Goal: Information Seeking & Learning: Learn about a topic

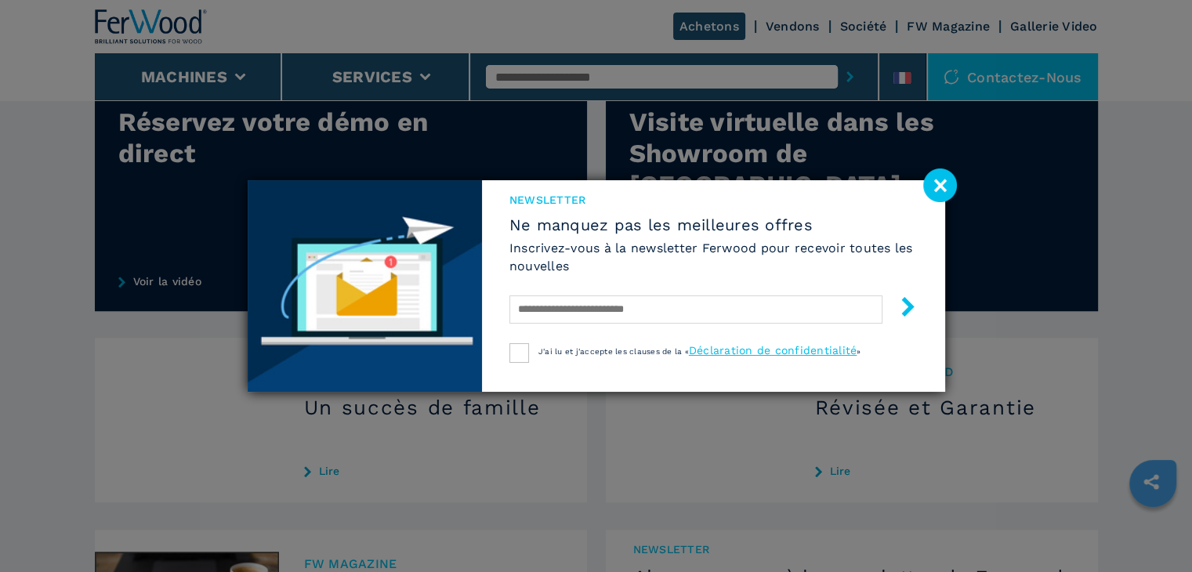
scroll to position [1437, 0]
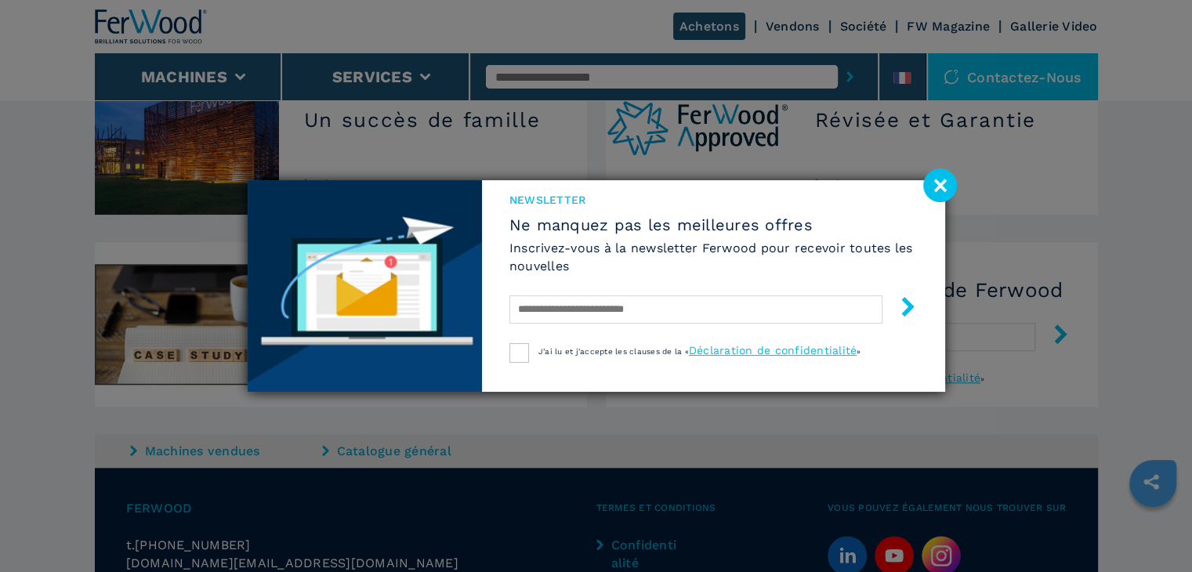
click at [937, 186] on image at bounding box center [940, 186] width 34 height 34
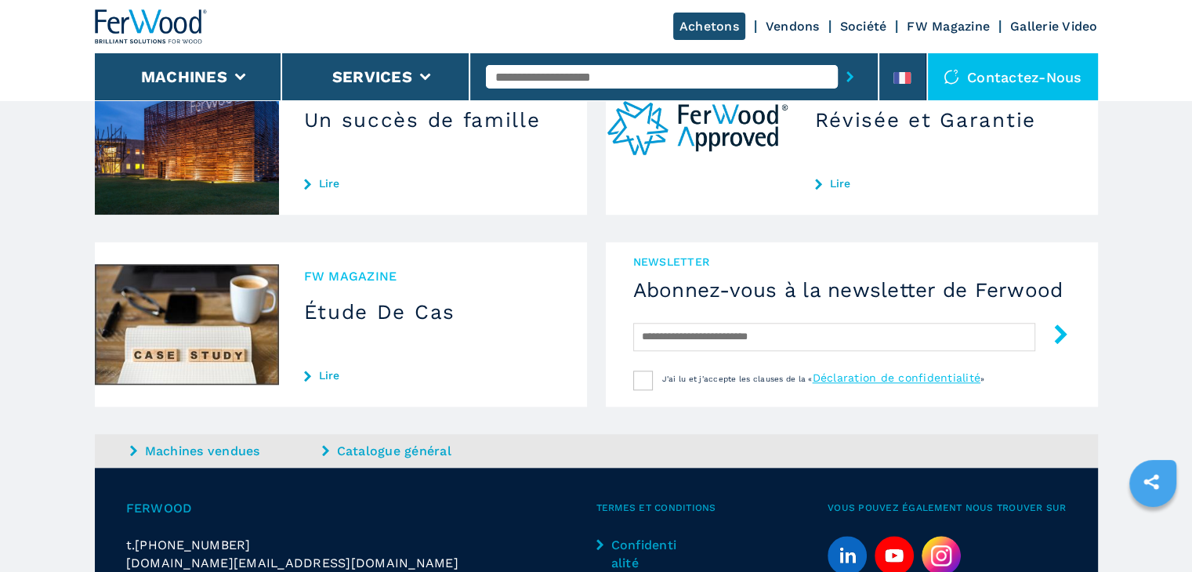
scroll to position [1149, 0]
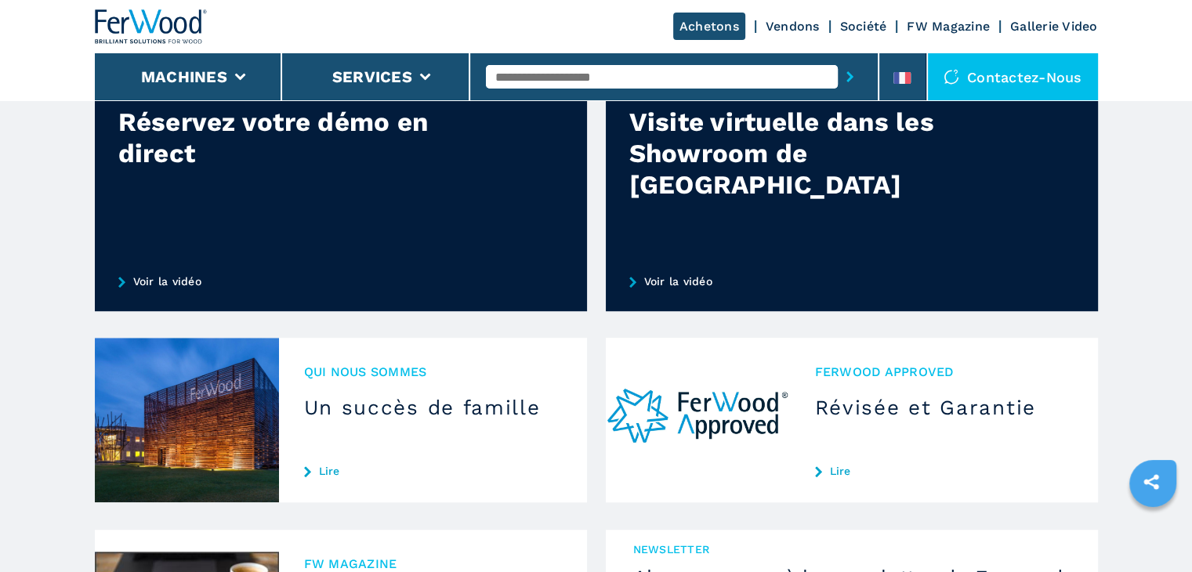
click at [792, 26] on link "Vendons" at bounding box center [793, 26] width 54 height 15
click at [782, 26] on link "Vendons" at bounding box center [793, 26] width 54 height 15
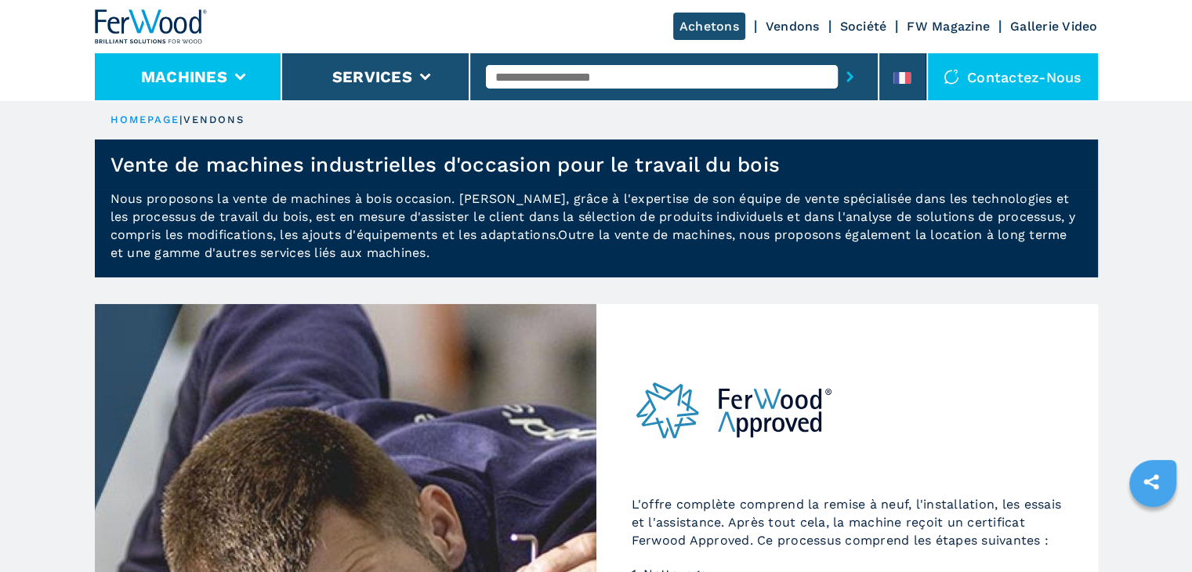
click at [251, 73] on li "Machines" at bounding box center [189, 76] width 188 height 47
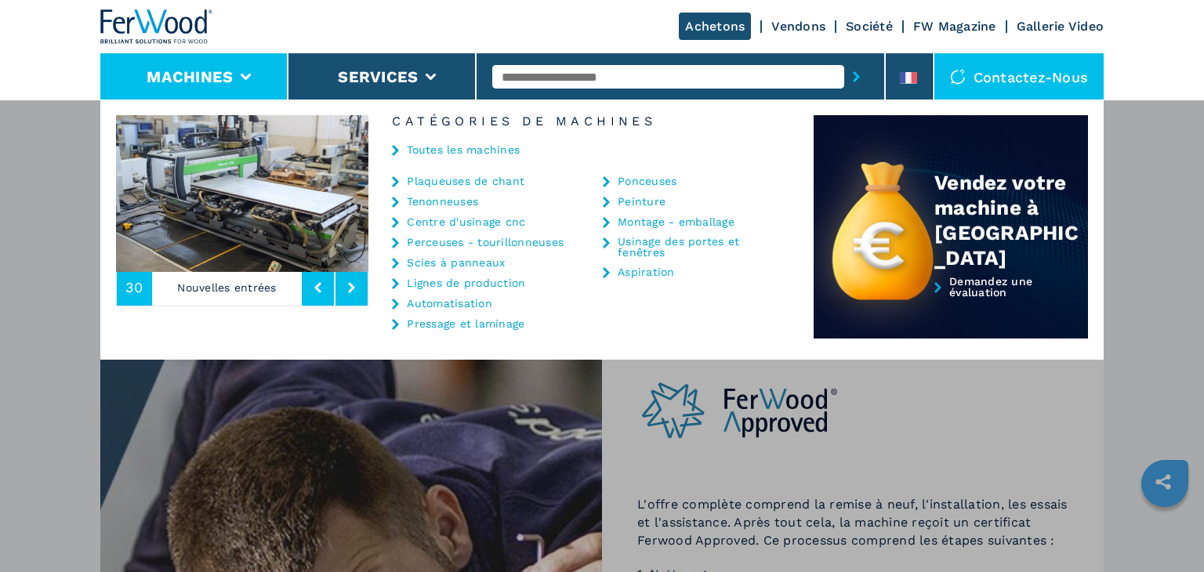
click at [469, 220] on link "Centre d'usinage cnc" at bounding box center [466, 221] width 118 height 11
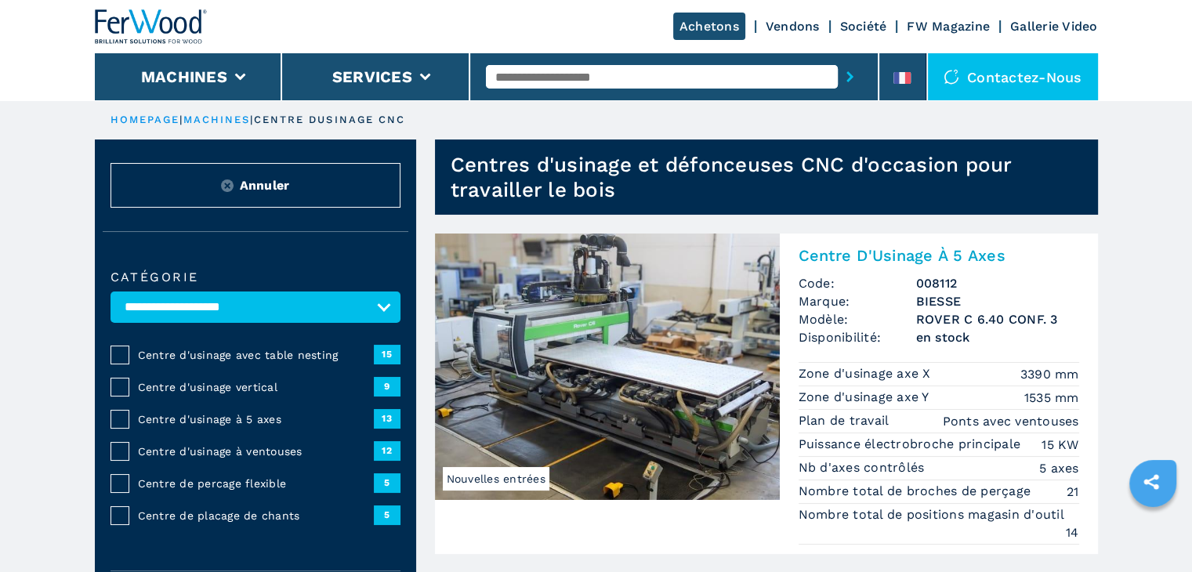
scroll to position [287, 0]
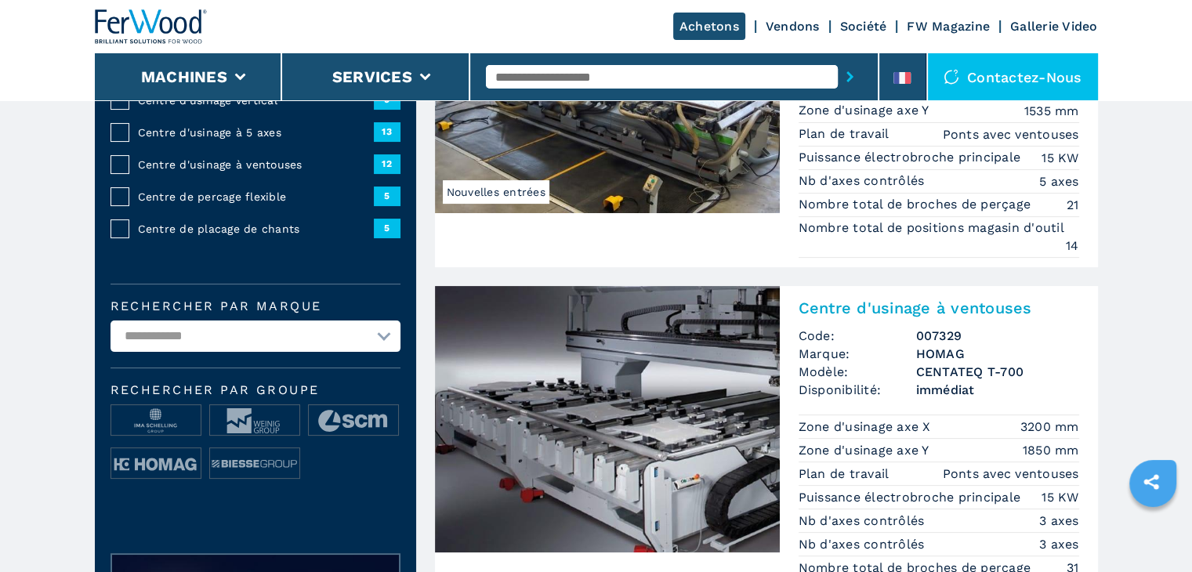
click at [382, 335] on select "**********" at bounding box center [256, 336] width 290 height 31
select select "*****"
click at [111, 321] on select "**********" at bounding box center [256, 336] width 290 height 31
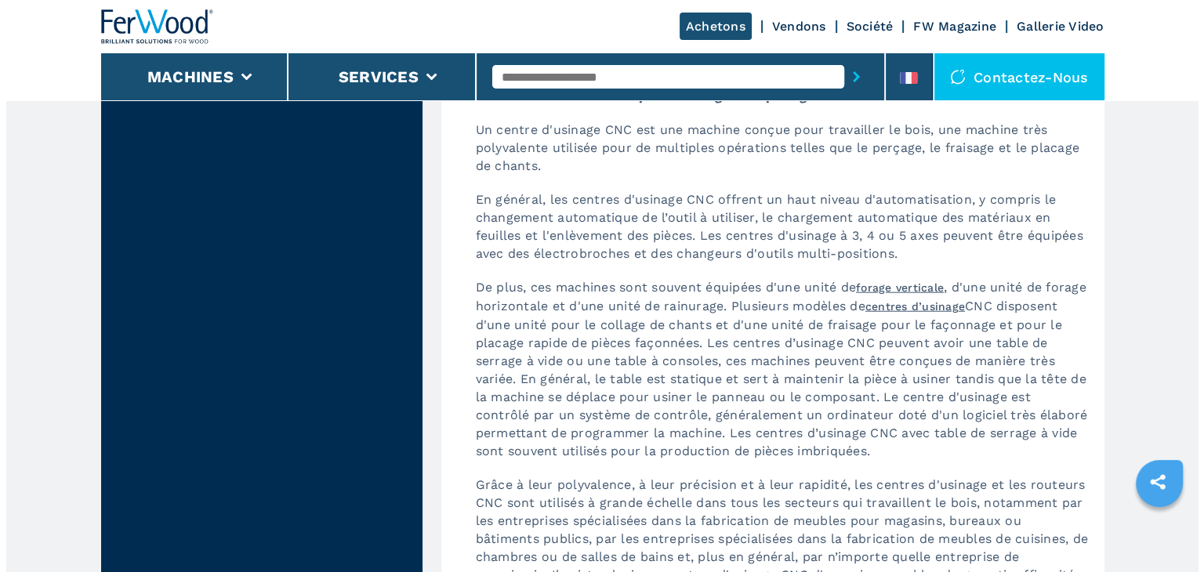
scroll to position [3768, 0]
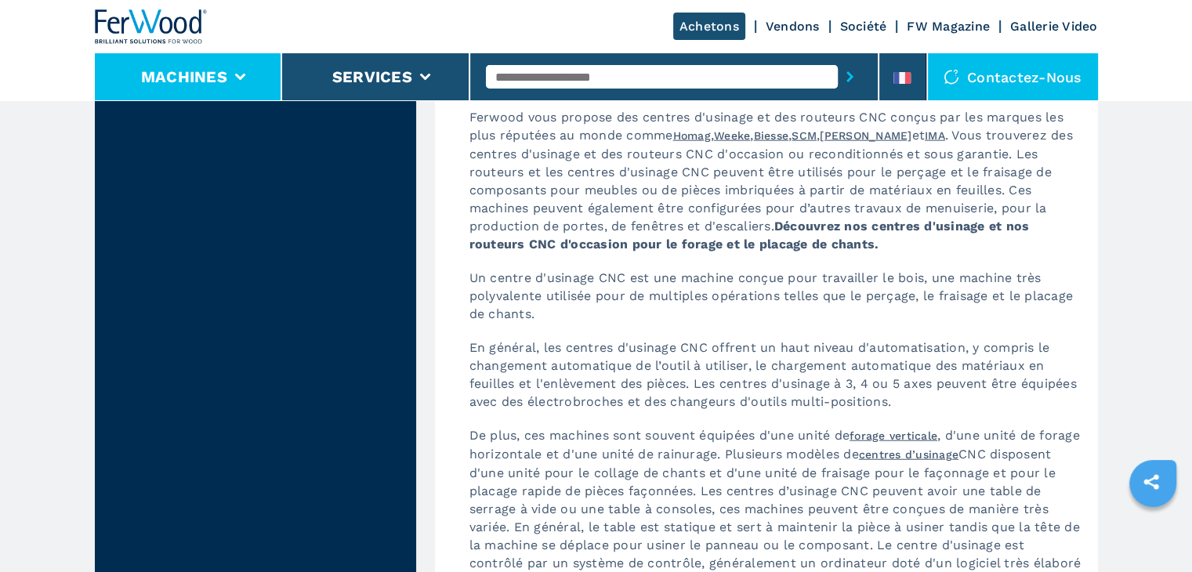
click at [241, 78] on icon at bounding box center [239, 77] width 11 height 7
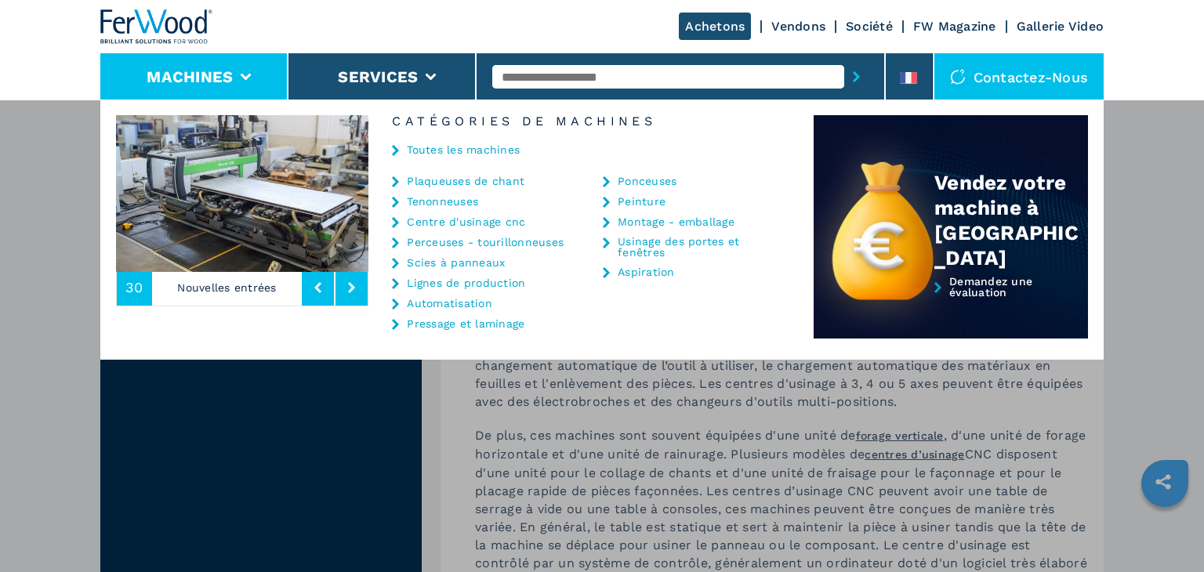
click at [645, 220] on link "Montage - emballage" at bounding box center [676, 221] width 117 height 11
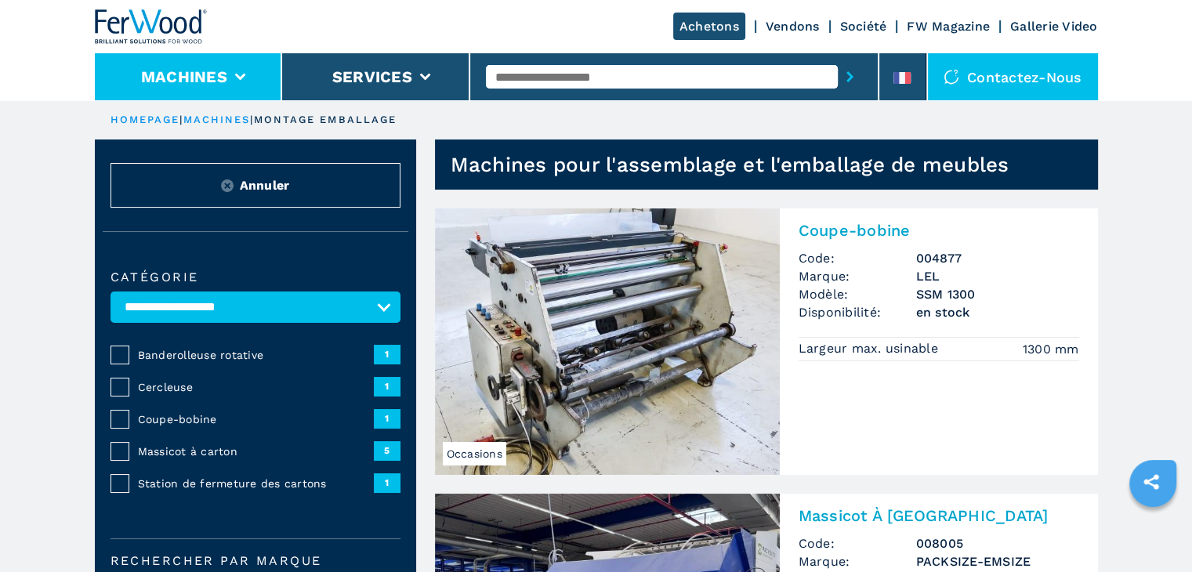
click at [237, 71] on li "Machines" at bounding box center [189, 76] width 188 height 47
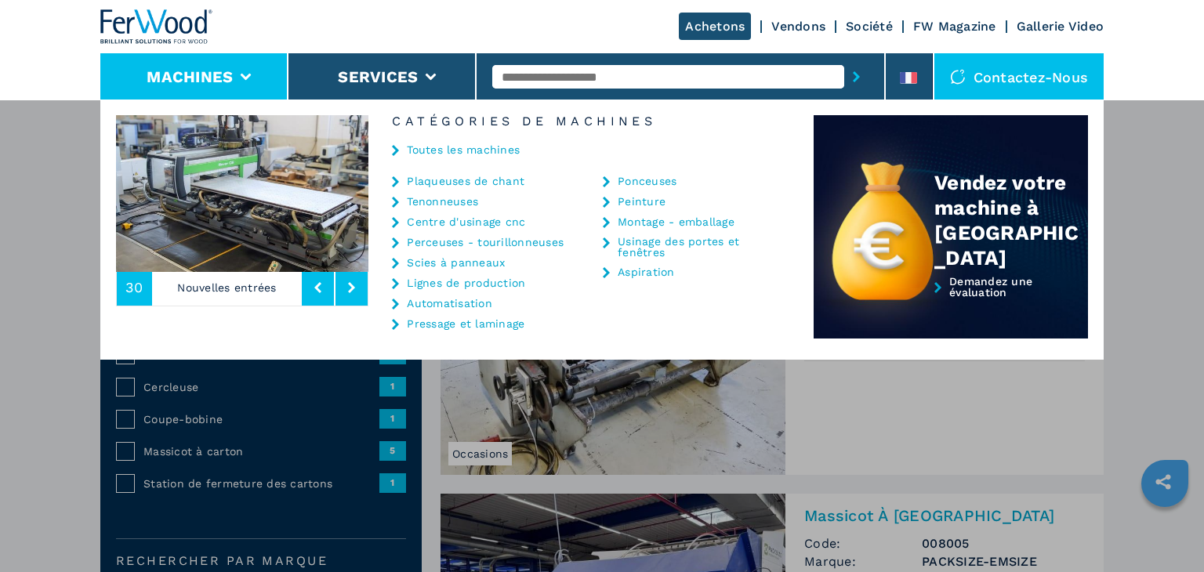
click at [654, 271] on link "Aspiration" at bounding box center [646, 271] width 57 height 11
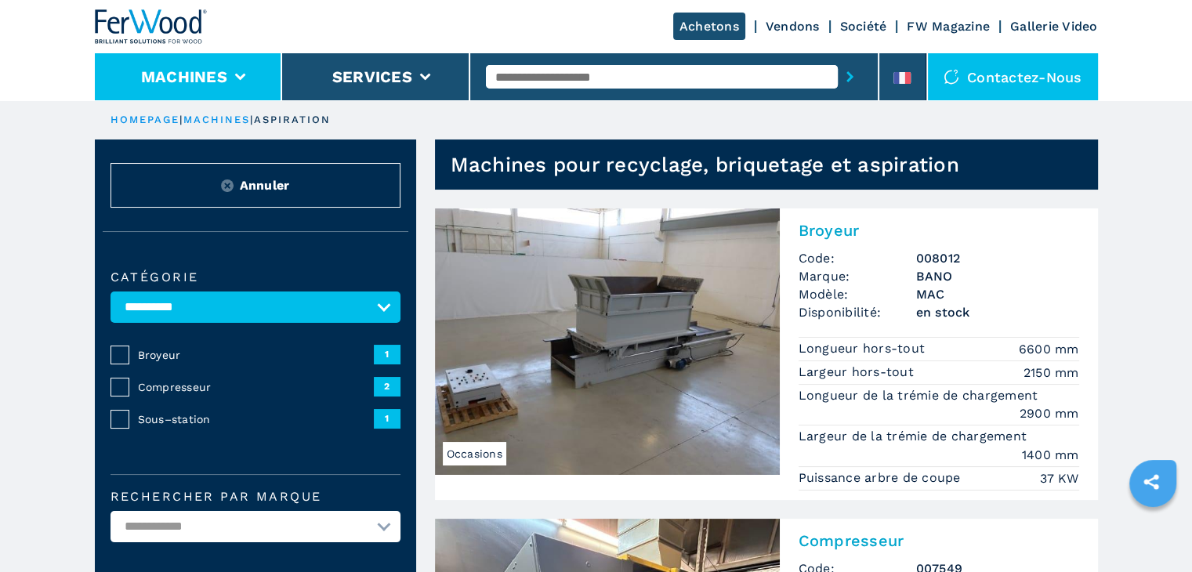
click at [235, 78] on icon at bounding box center [239, 77] width 11 height 7
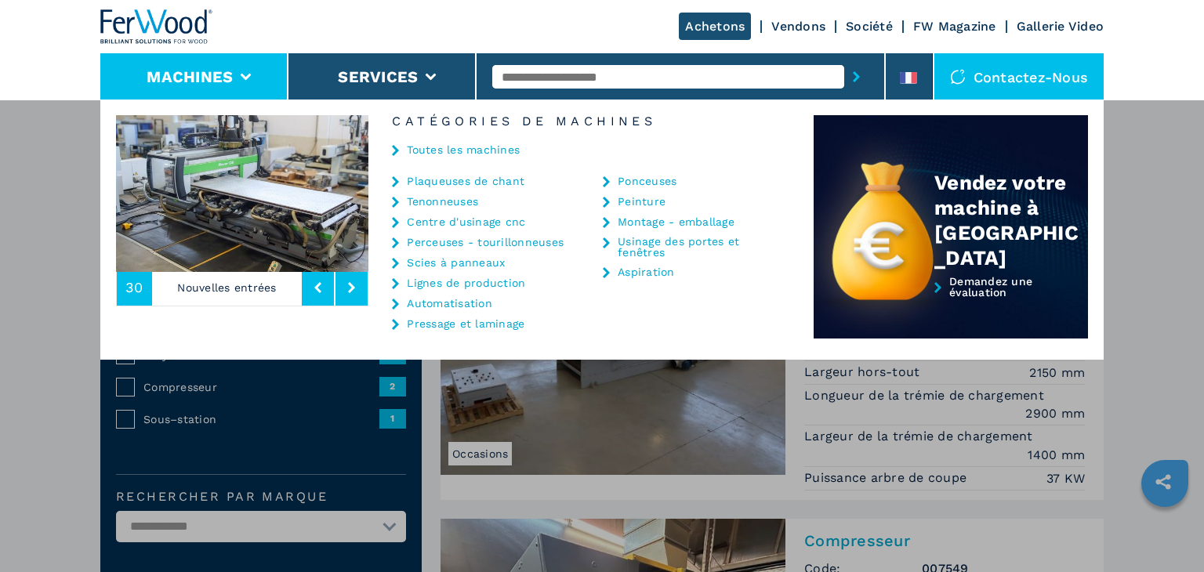
click at [643, 203] on link "Peinture" at bounding box center [642, 201] width 48 height 11
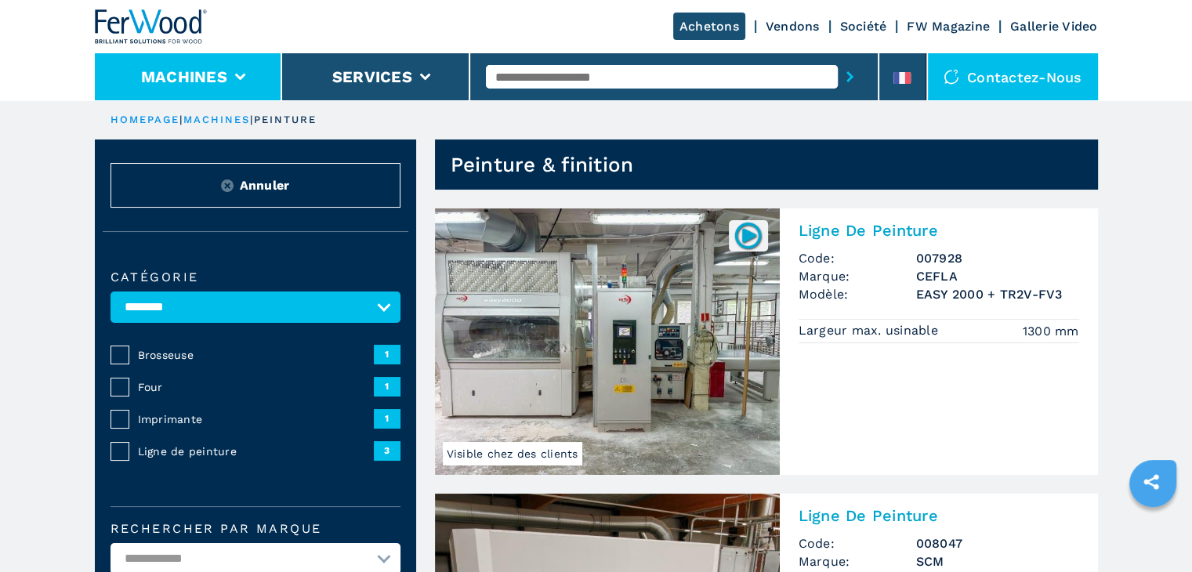
click at [241, 82] on li "Machines" at bounding box center [189, 76] width 188 height 47
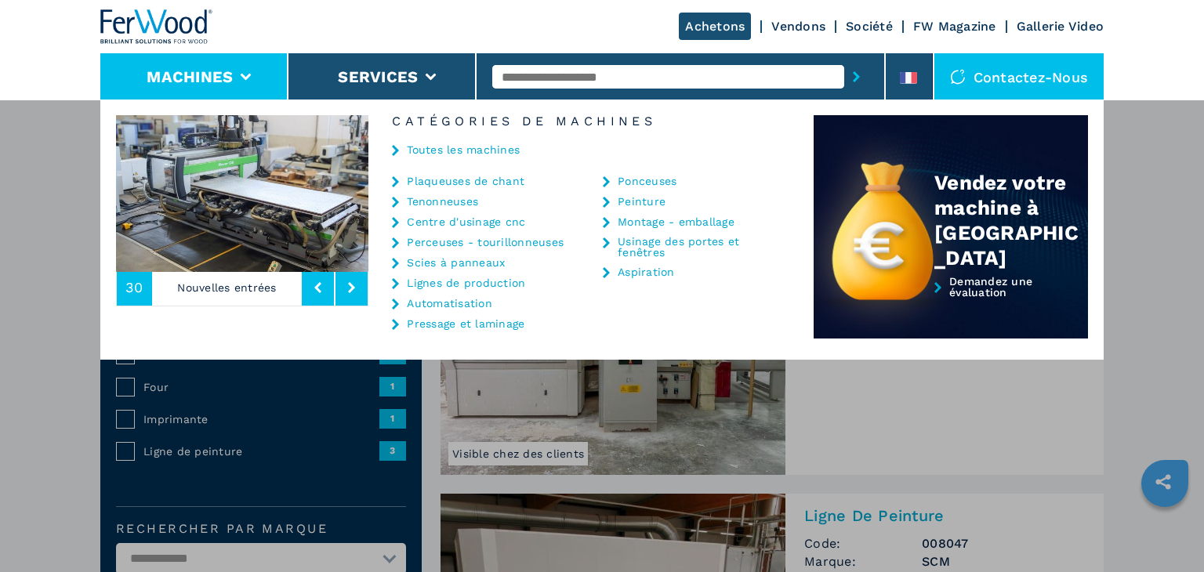
click at [661, 182] on link "Ponceuses" at bounding box center [647, 181] width 59 height 11
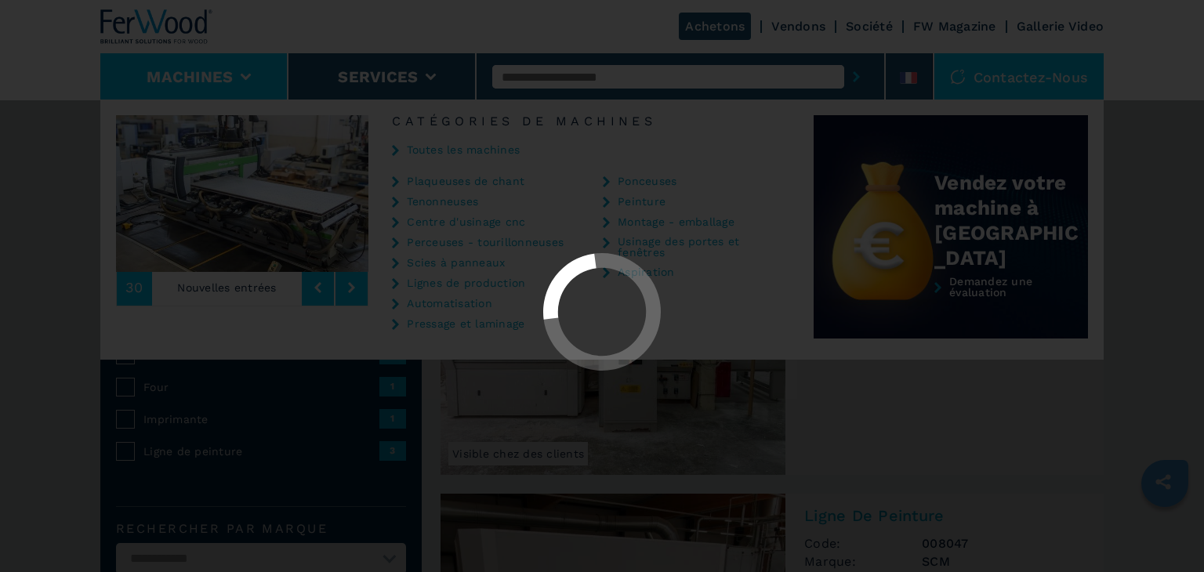
select select "*********"
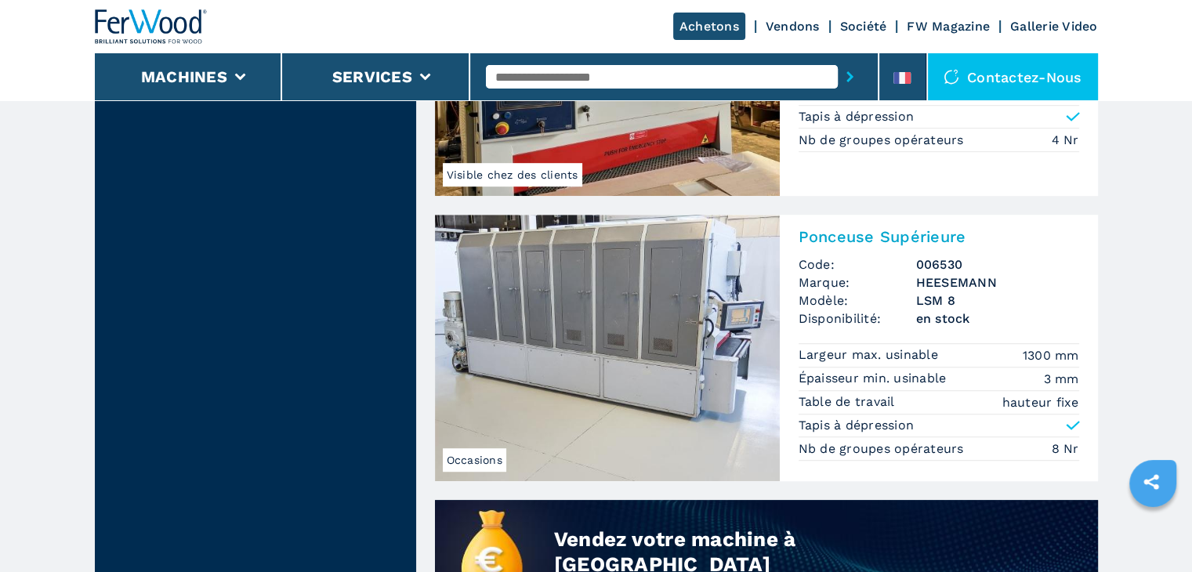
scroll to position [575, 0]
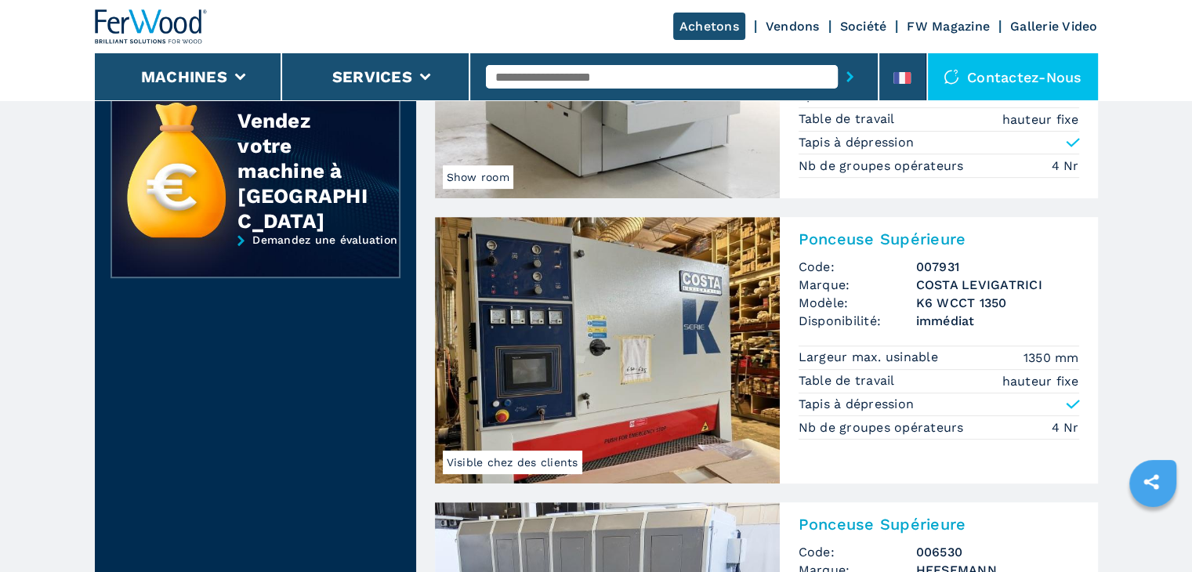
click at [658, 335] on img at bounding box center [607, 350] width 345 height 266
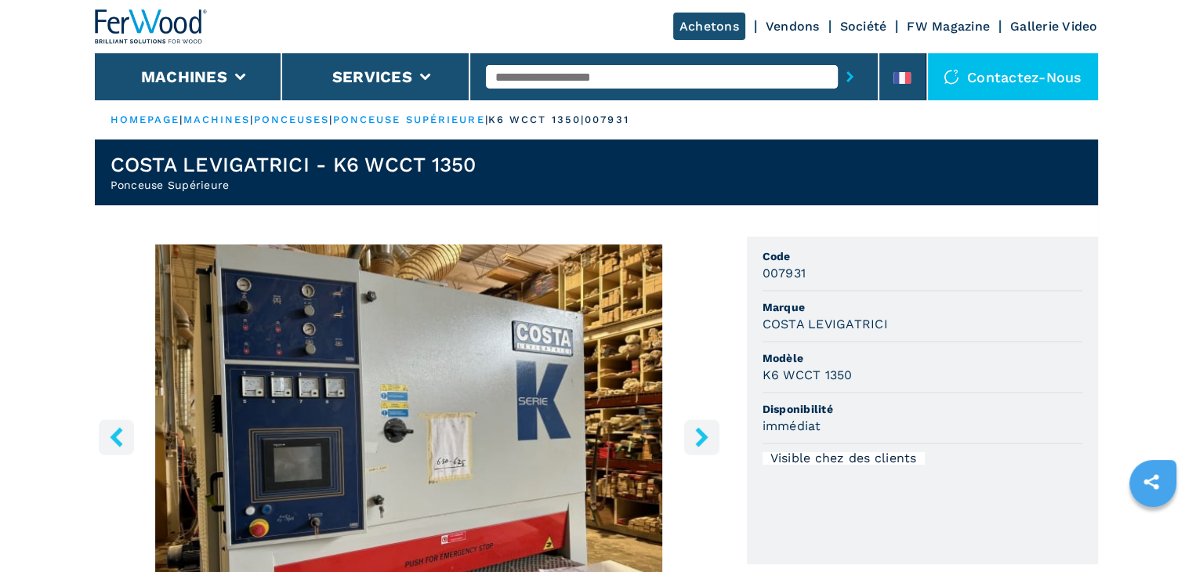
click at [703, 434] on icon "right-button" at bounding box center [701, 437] width 13 height 20
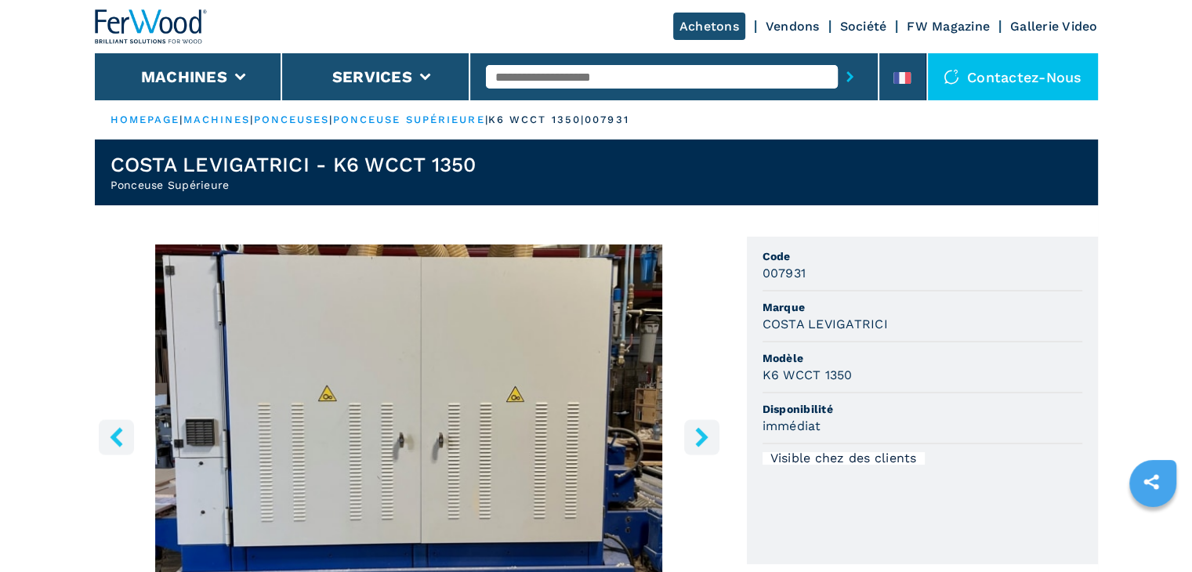
click at [702, 434] on icon "right-button" at bounding box center [701, 437] width 13 height 20
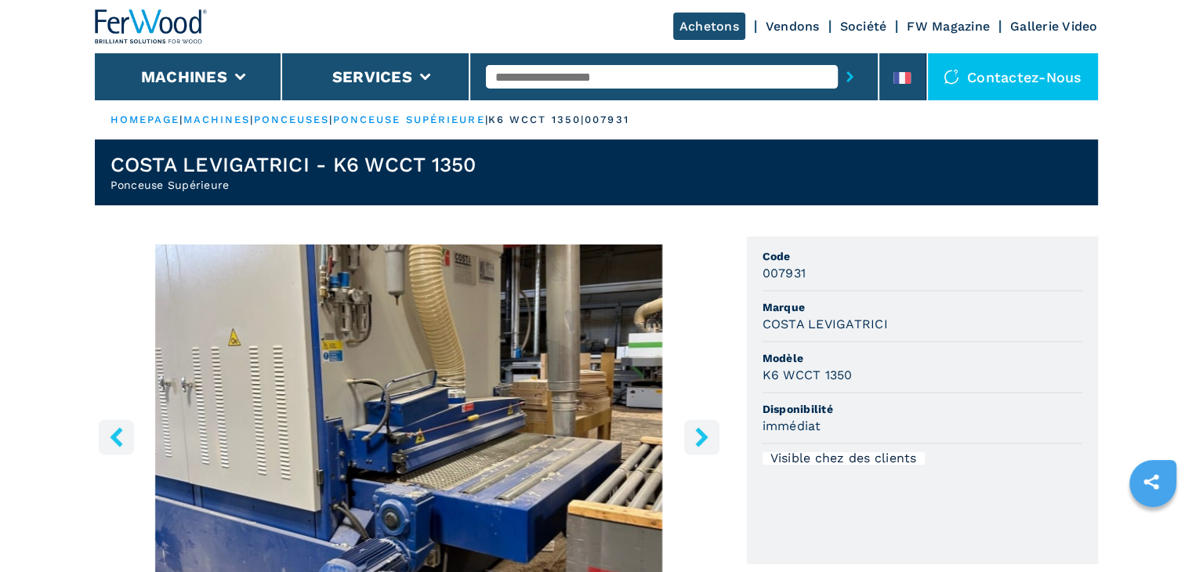
click at [702, 434] on icon "right-button" at bounding box center [701, 437] width 13 height 20
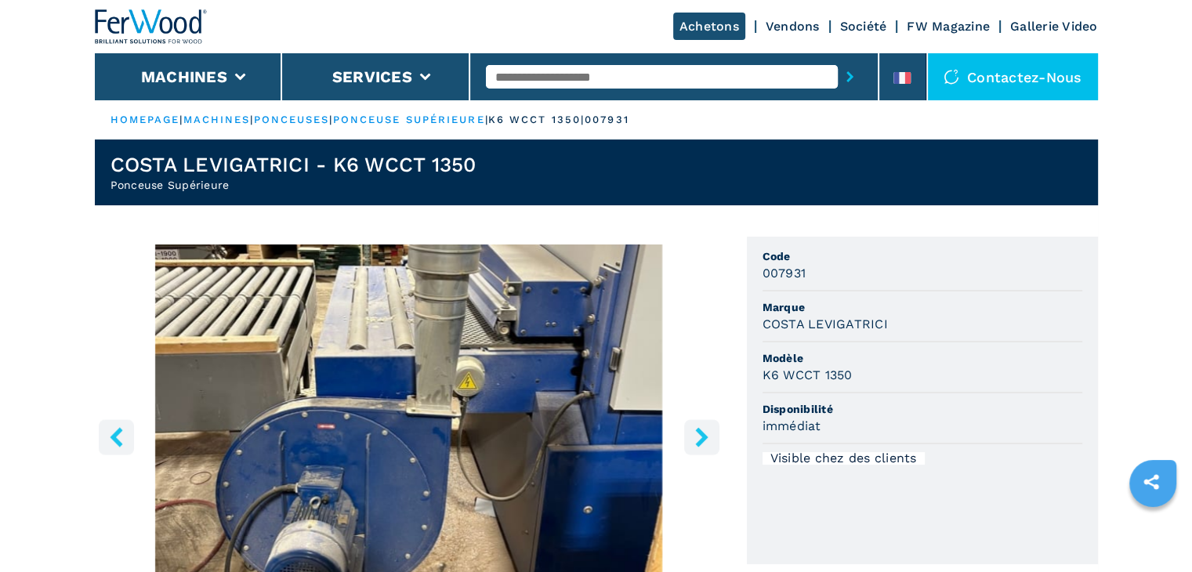
click at [702, 434] on icon "right-button" at bounding box center [701, 437] width 13 height 20
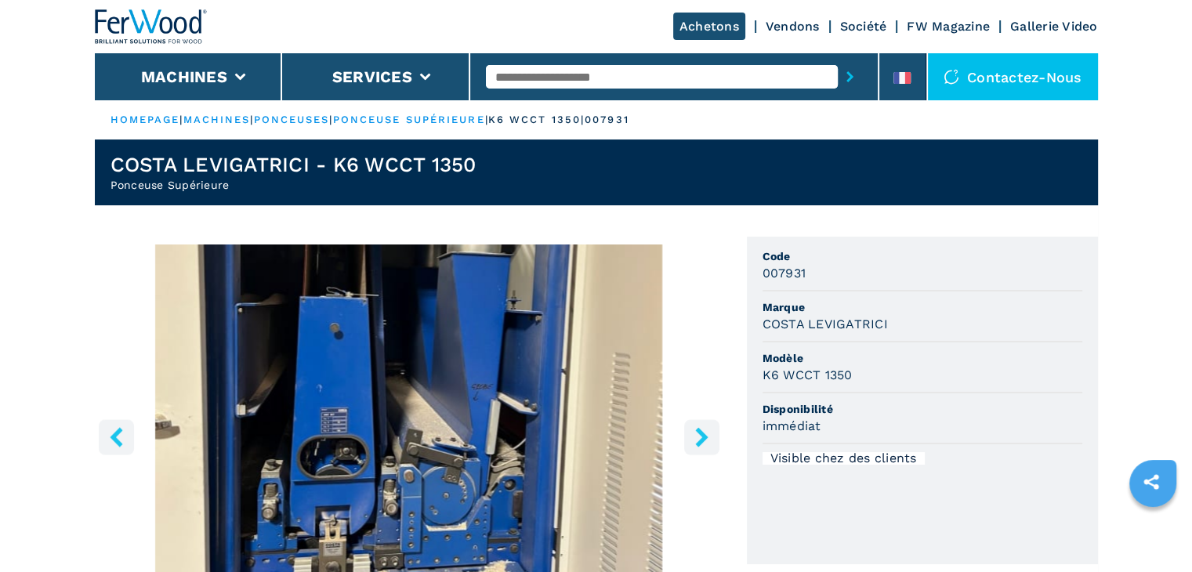
click at [702, 434] on icon "right-button" at bounding box center [701, 437] width 13 height 20
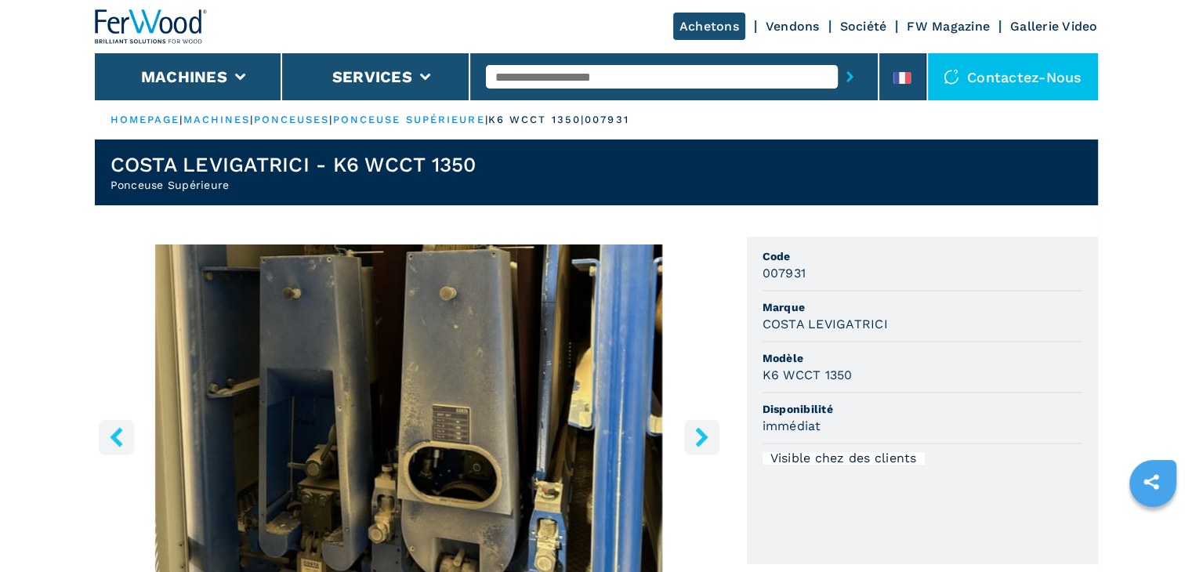
click at [702, 434] on icon "right-button" at bounding box center [701, 437] width 13 height 20
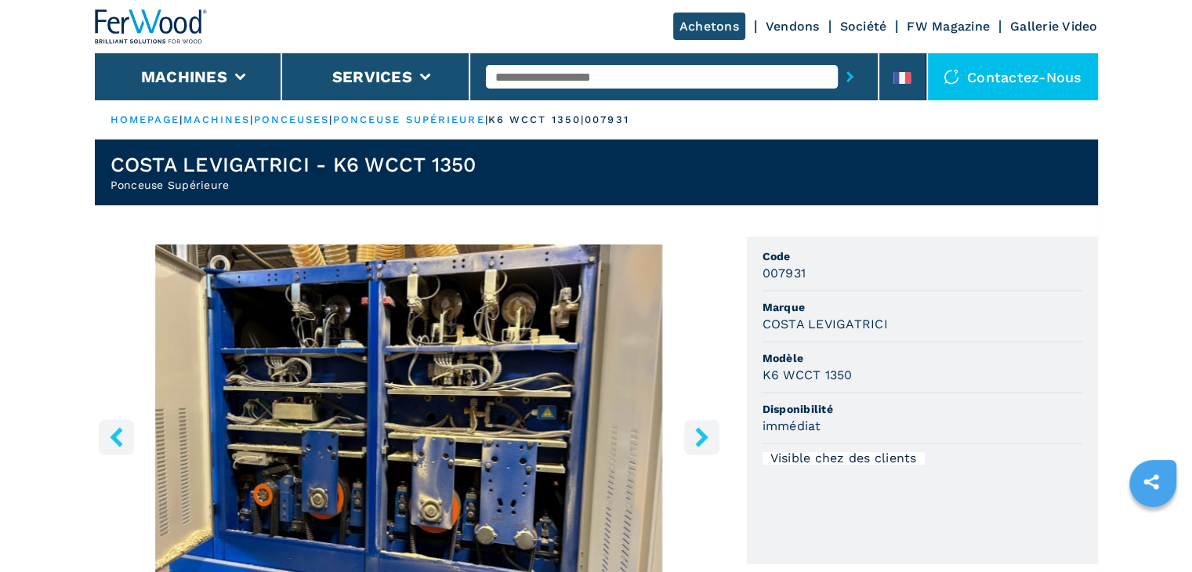
click at [702, 434] on icon "right-button" at bounding box center [701, 437] width 13 height 20
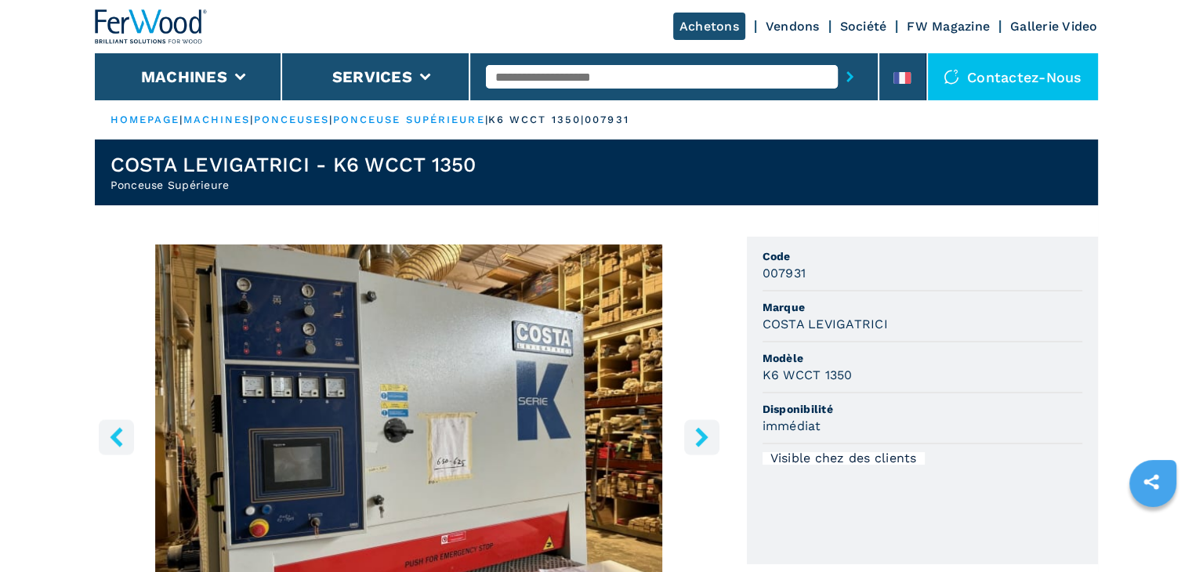
click at [702, 434] on icon "right-button" at bounding box center [701, 437] width 13 height 20
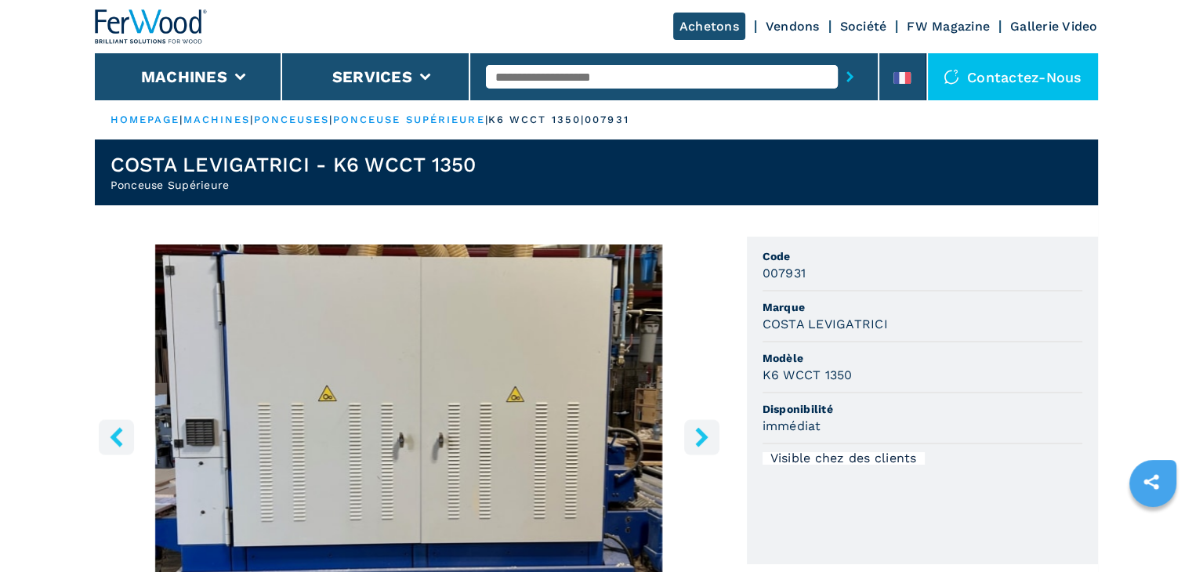
click at [118, 430] on icon "left-button" at bounding box center [116, 437] width 13 height 20
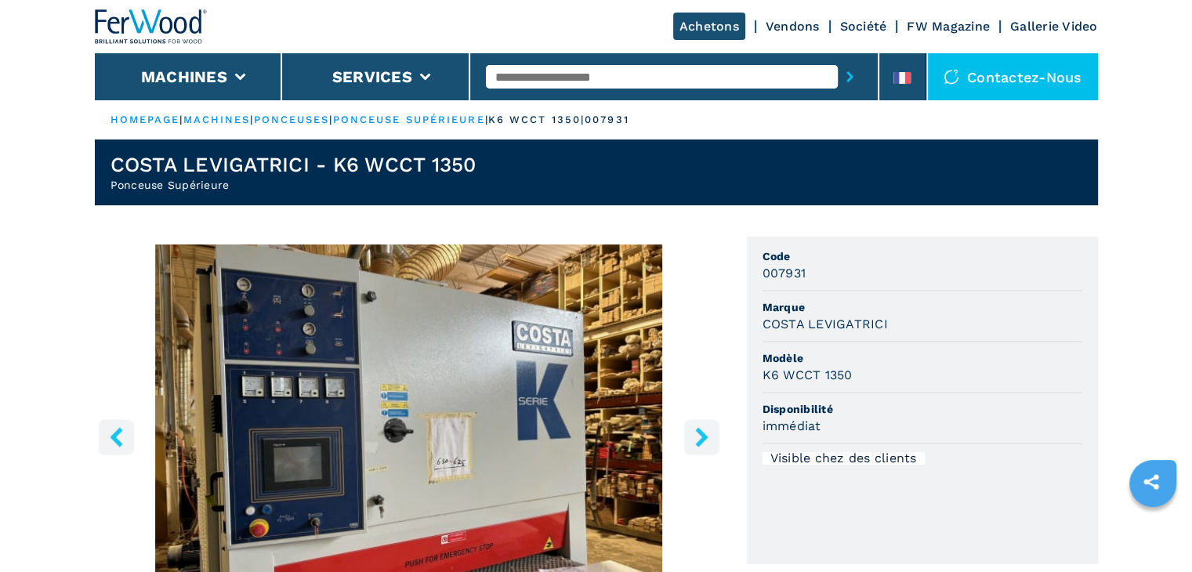
select select "*********"
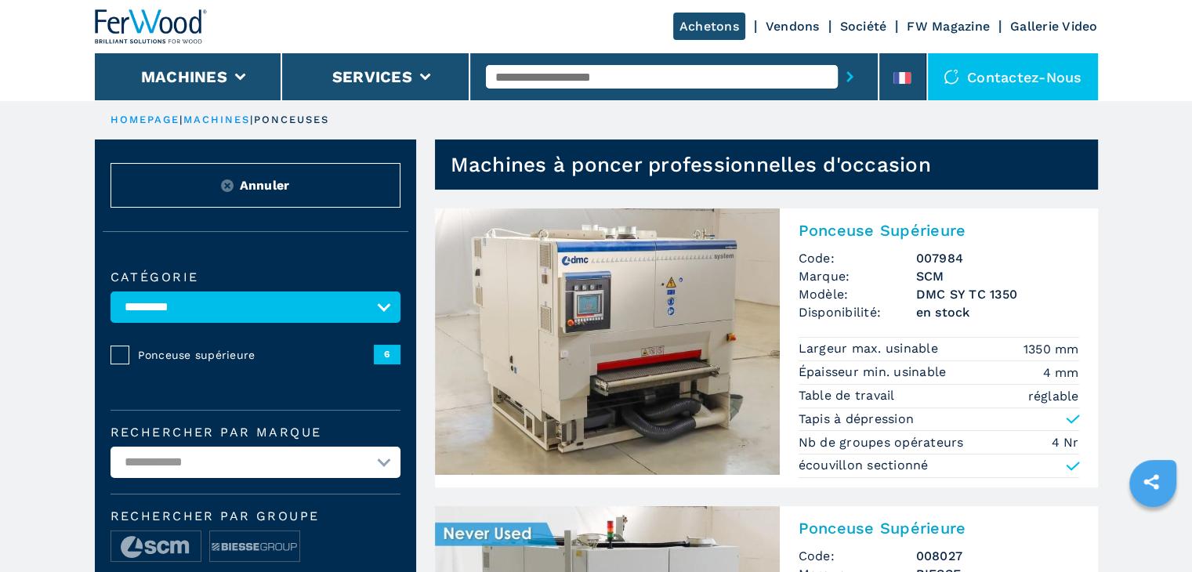
scroll to position [287, 0]
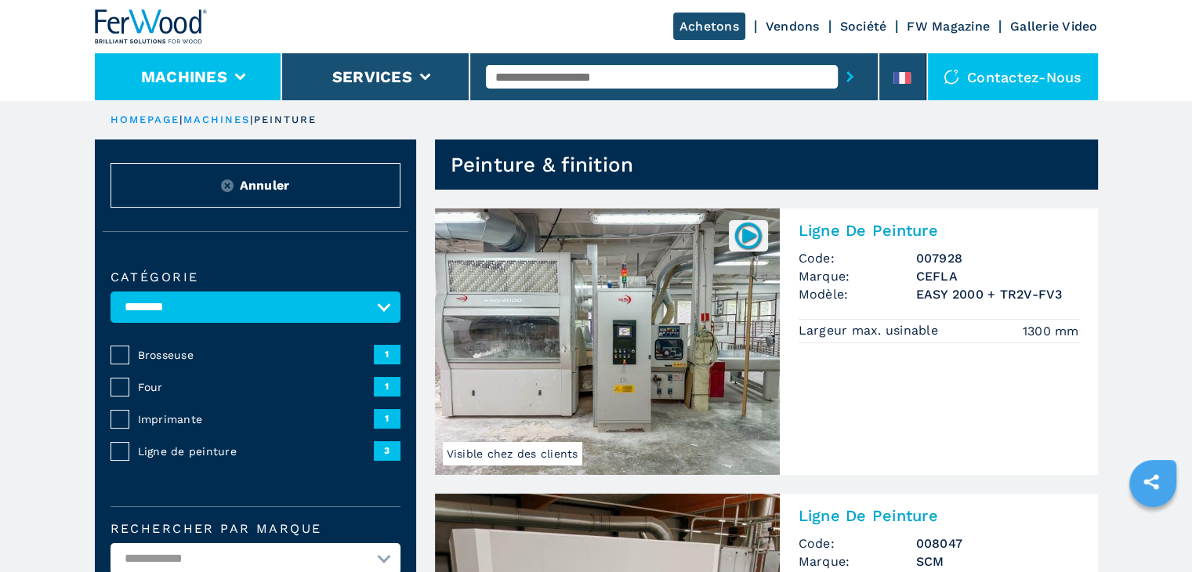
click at [232, 78] on li "Machines" at bounding box center [189, 76] width 188 height 47
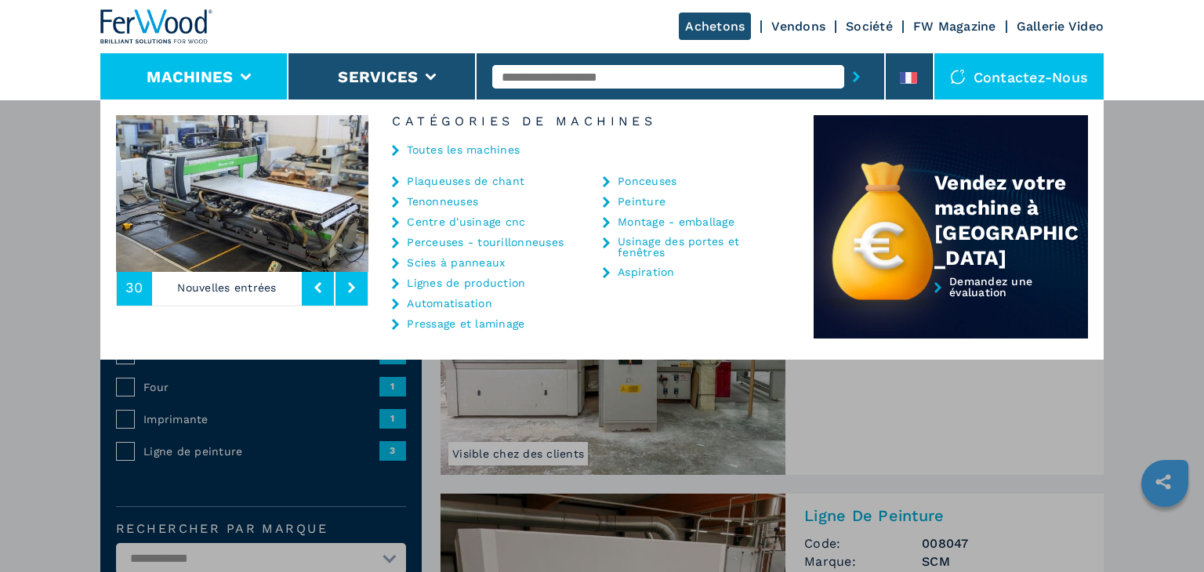
click at [458, 321] on link "Pressage et laminage" at bounding box center [466, 323] width 118 height 11
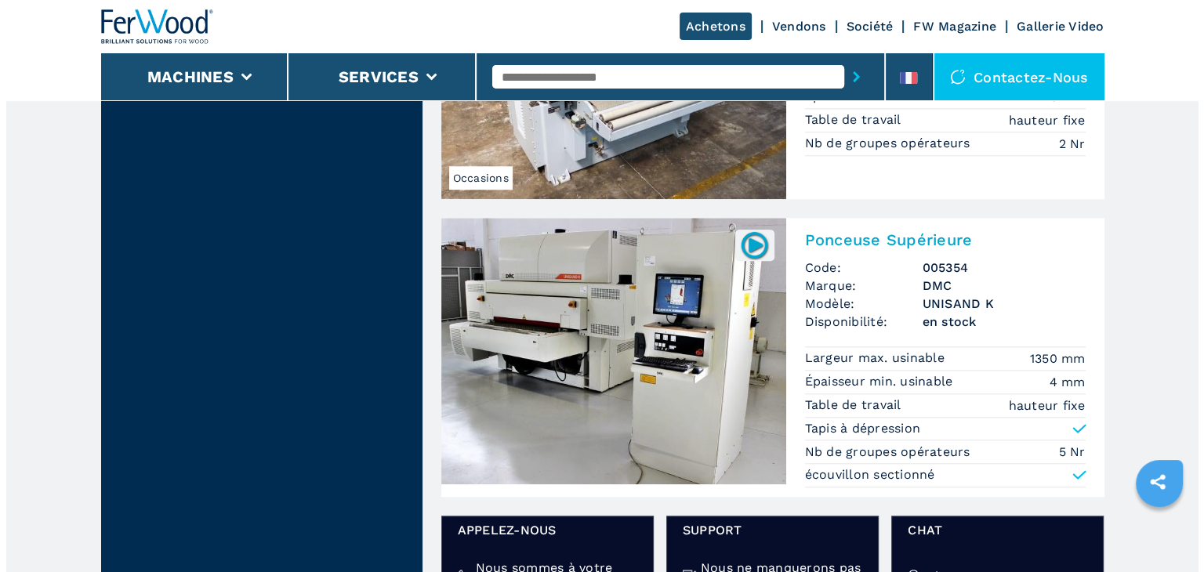
scroll to position [1437, 0]
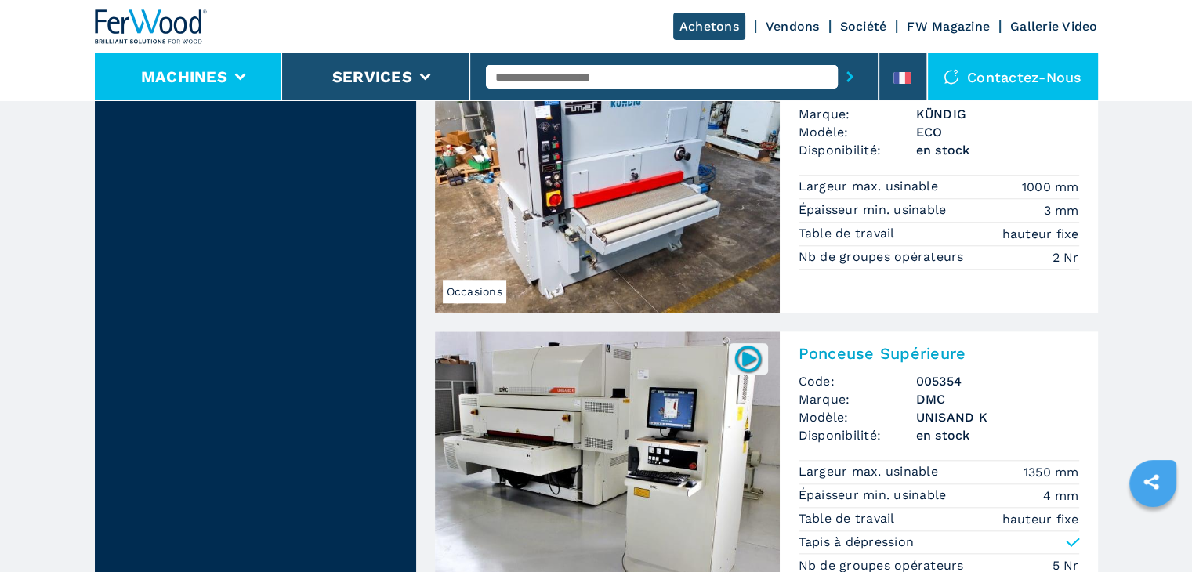
click at [238, 70] on li "Machines" at bounding box center [189, 76] width 188 height 47
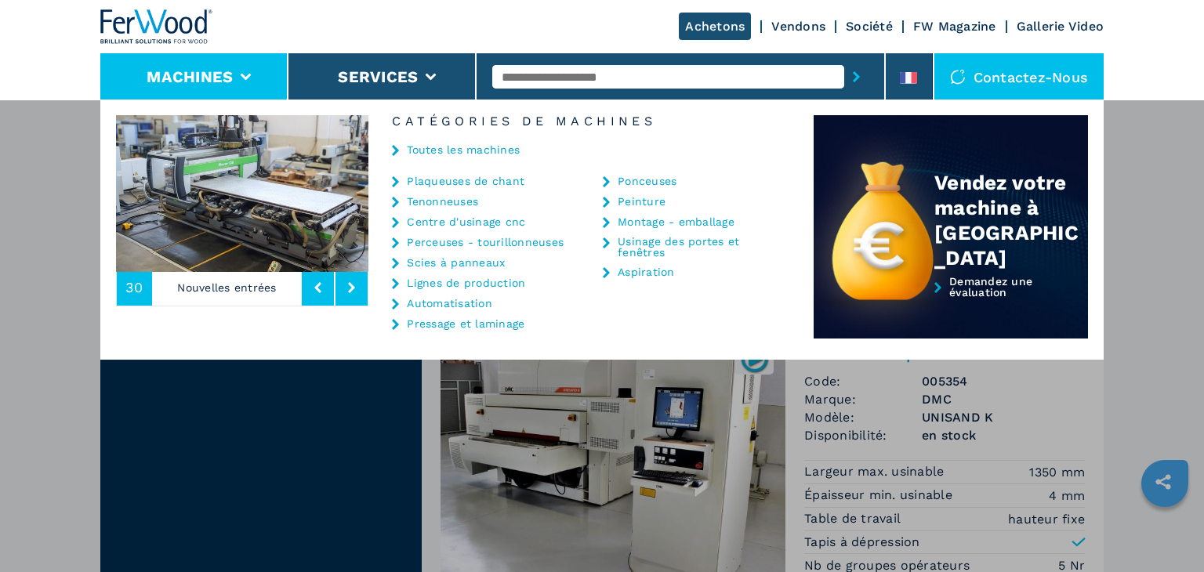
click at [449, 303] on link "Automatisation" at bounding box center [449, 303] width 85 height 11
click at [394, 303] on icon at bounding box center [395, 304] width 7 height 11
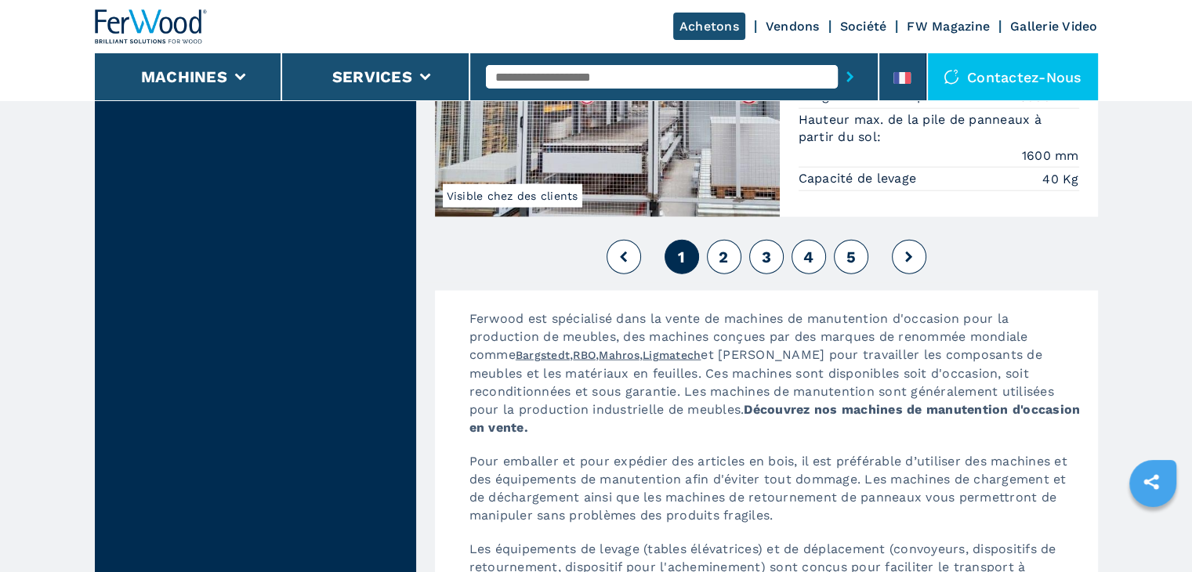
scroll to position [3736, 0]
click at [723, 248] on span "2" at bounding box center [723, 256] width 9 height 19
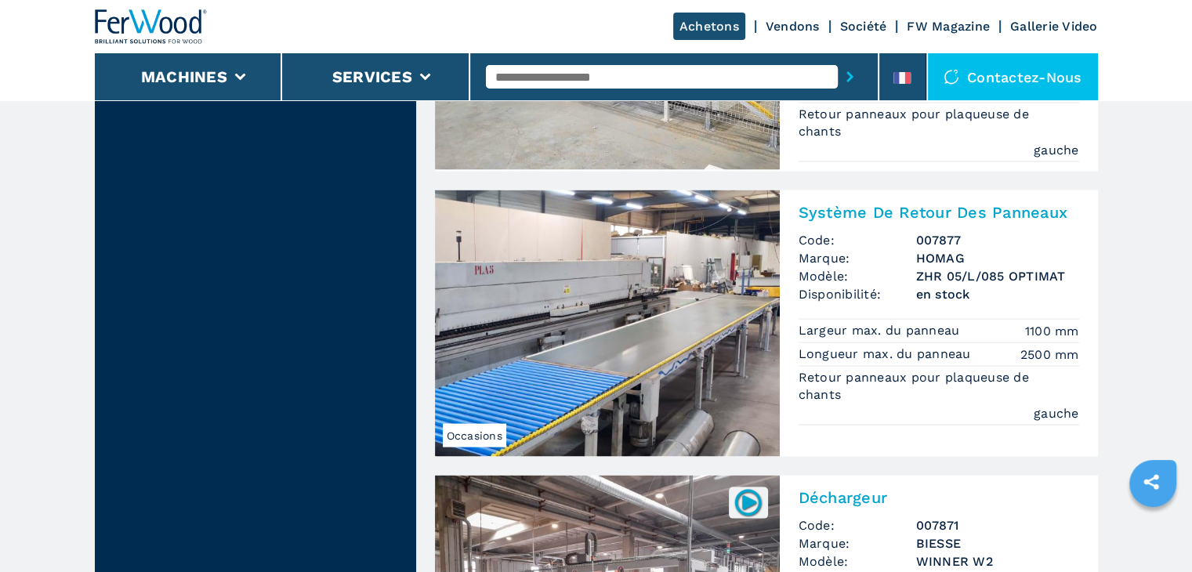
scroll to position [3449, 0]
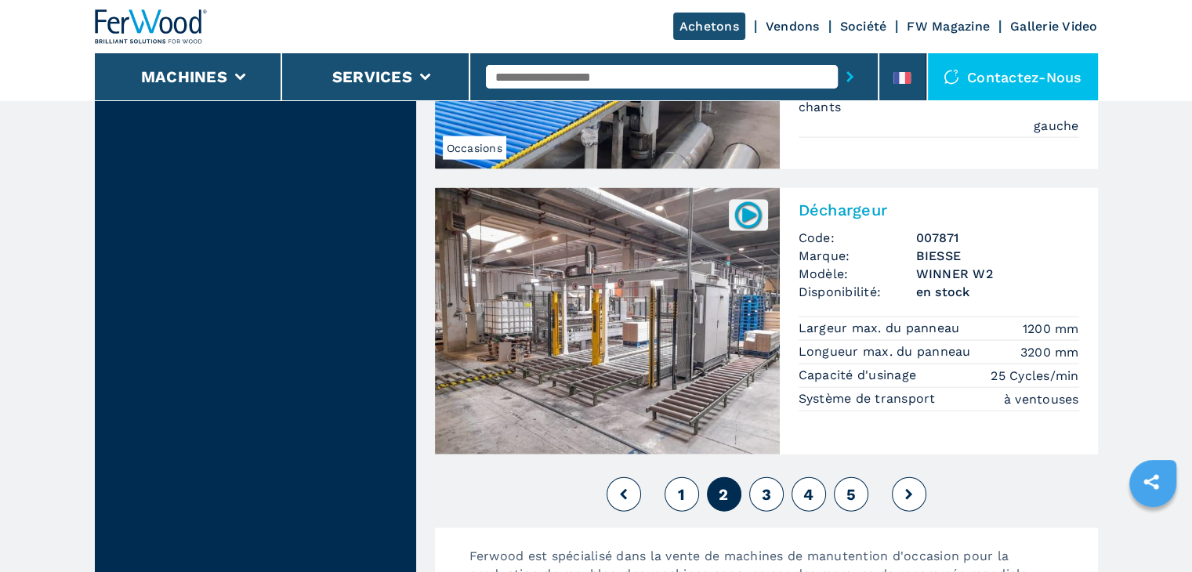
click at [768, 485] on span "3" at bounding box center [765, 494] width 9 height 19
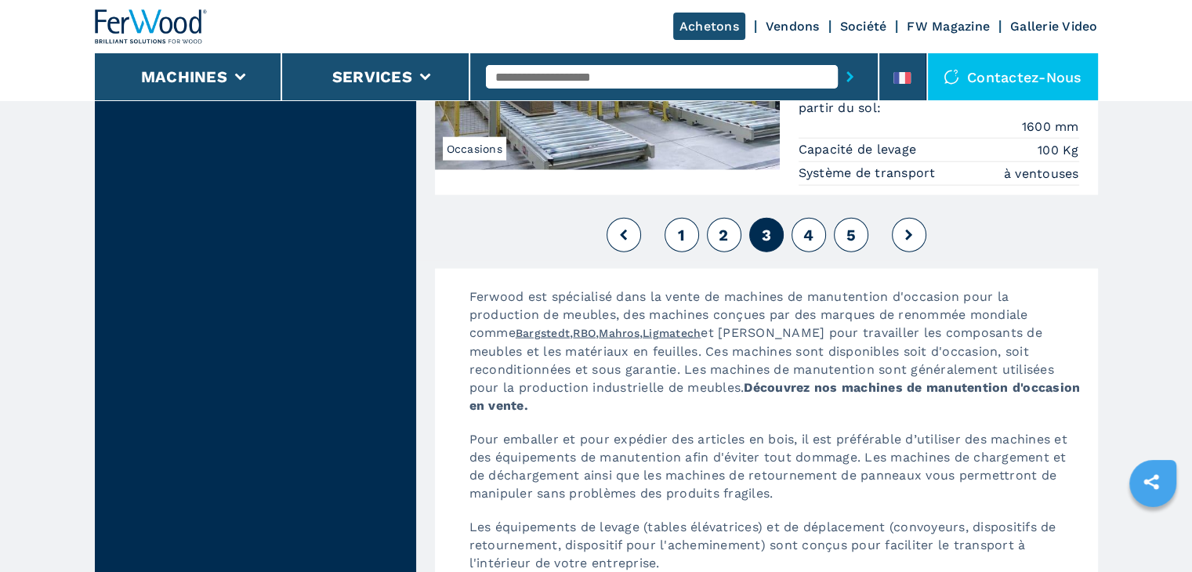
scroll to position [3449, 0]
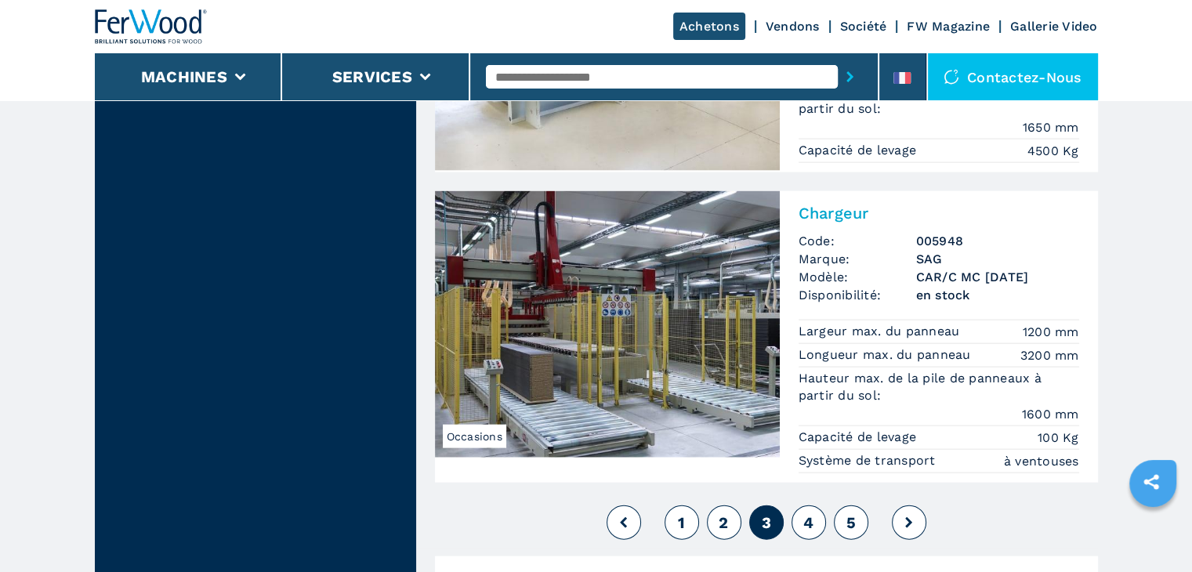
click at [807, 521] on span "4" at bounding box center [808, 522] width 10 height 19
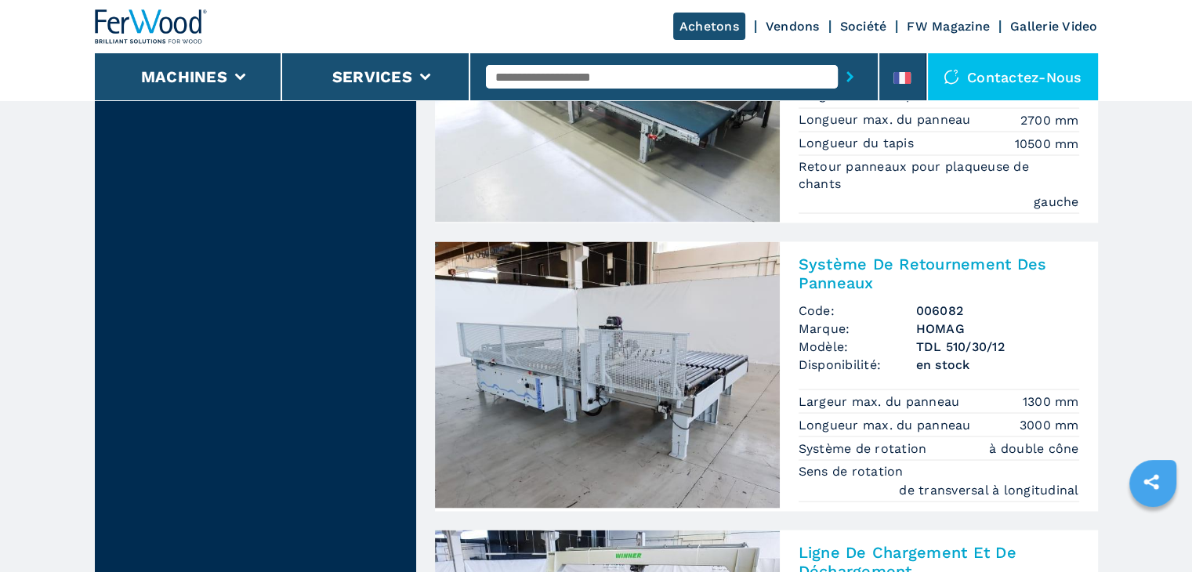
scroll to position [3161, 0]
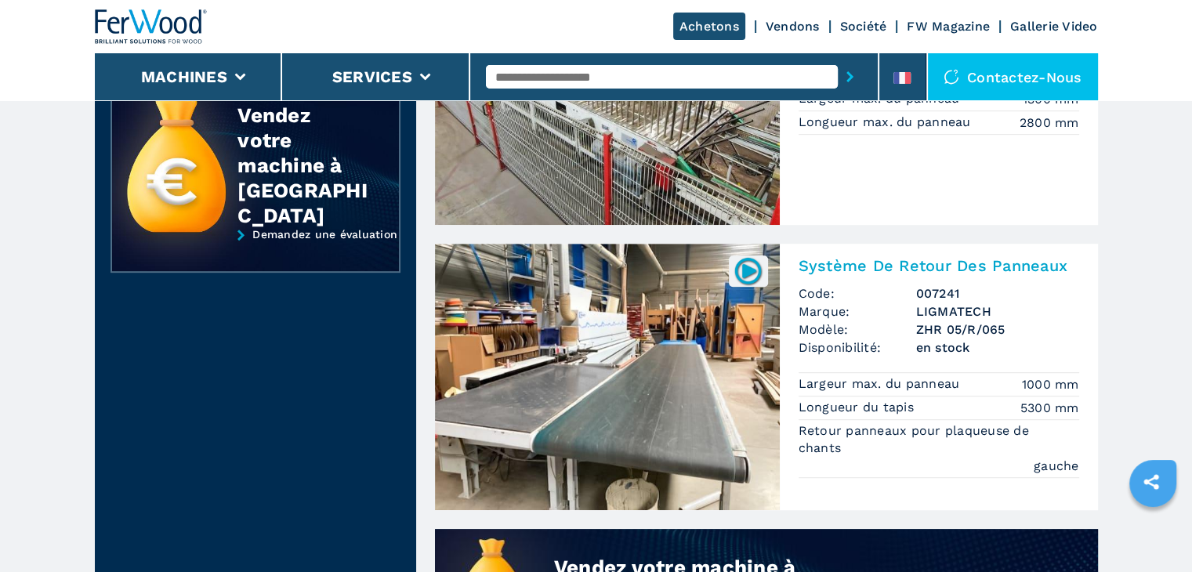
scroll to position [862, 0]
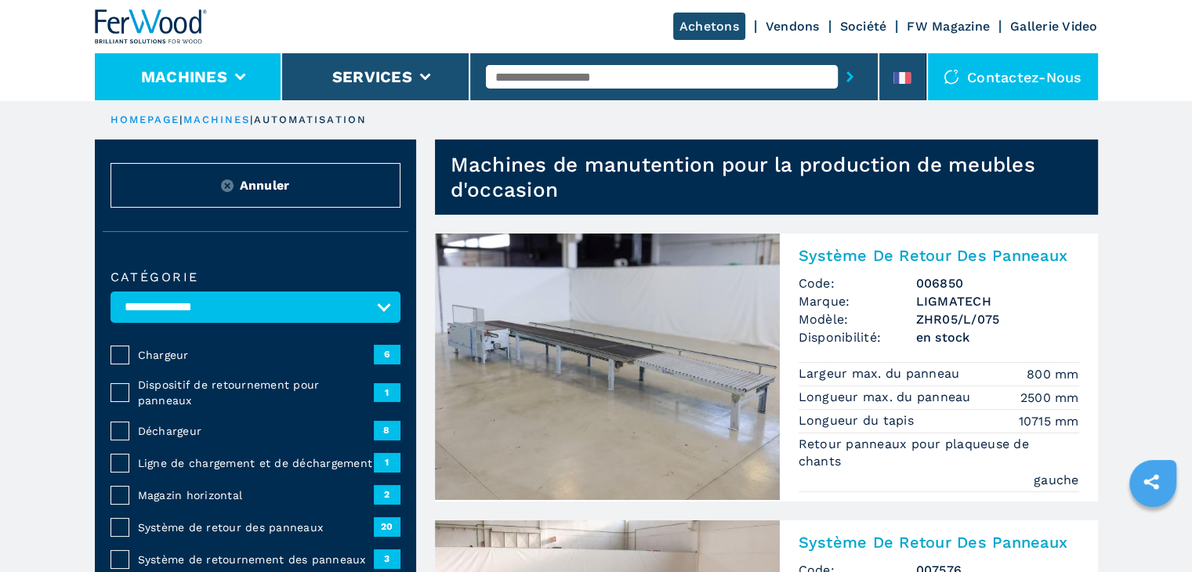
click at [238, 75] on icon at bounding box center [239, 77] width 11 height 7
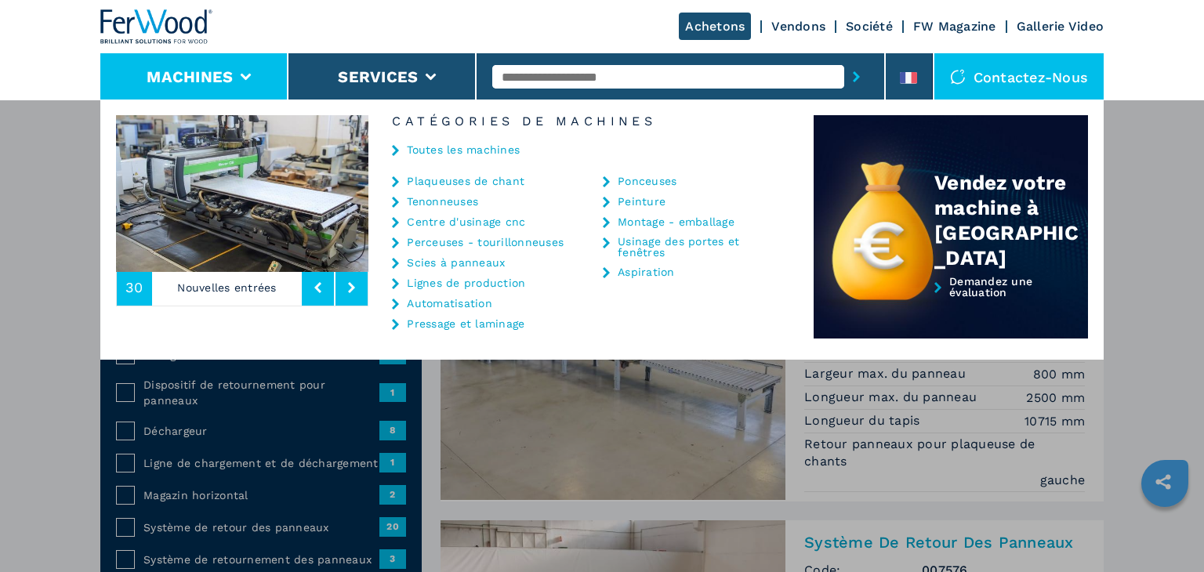
click at [466, 262] on link "Scies à panneaux" at bounding box center [456, 262] width 98 height 11
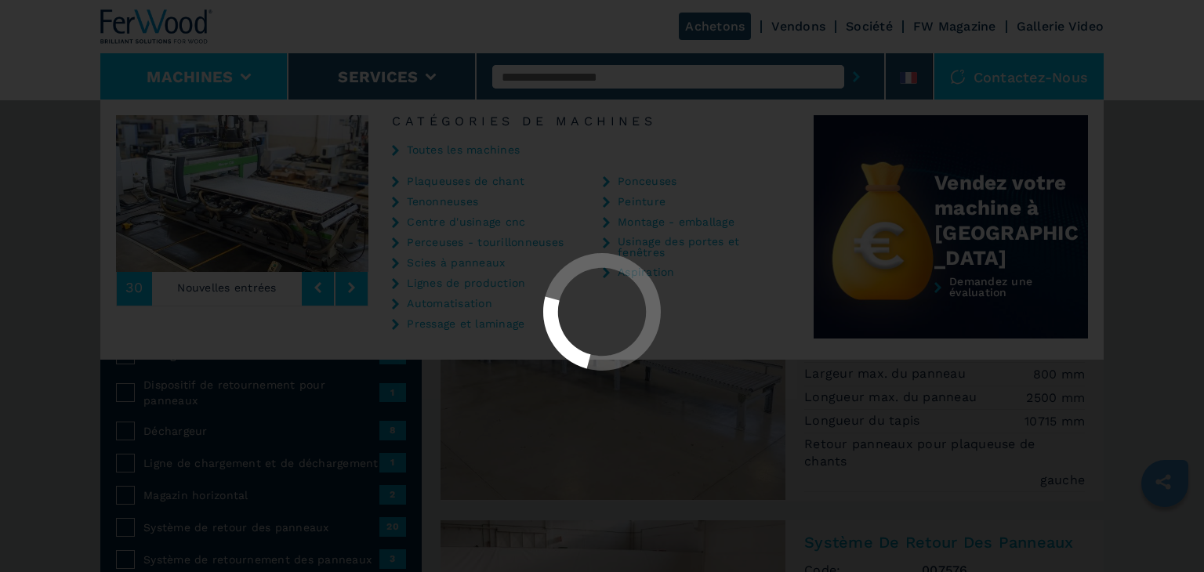
select select "**********"
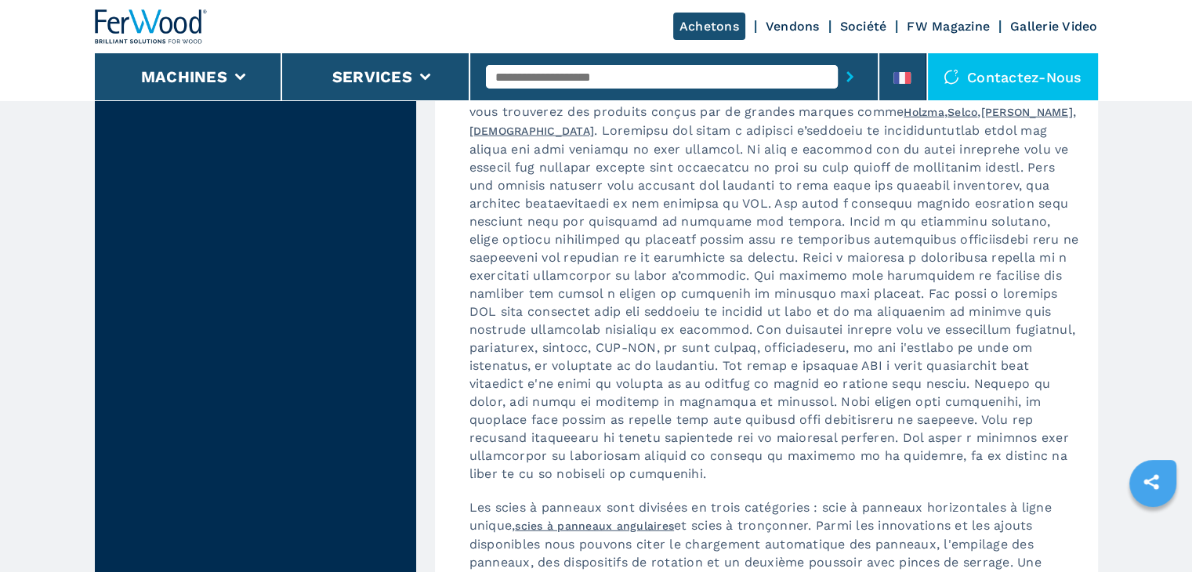
scroll to position [3736, 0]
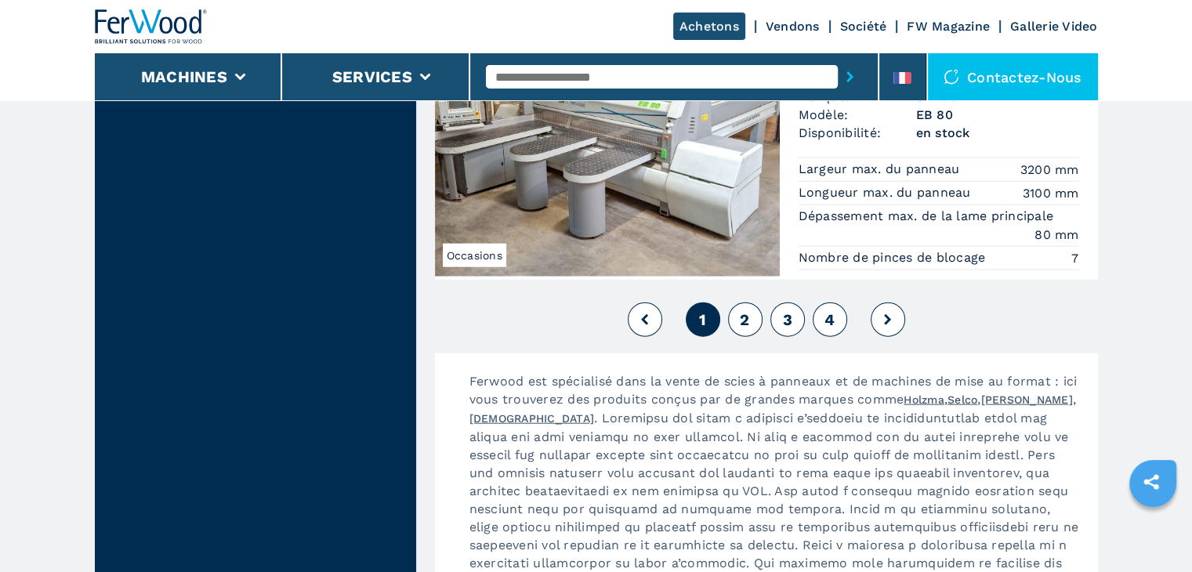
click at [742, 310] on span "2" at bounding box center [744, 319] width 9 height 19
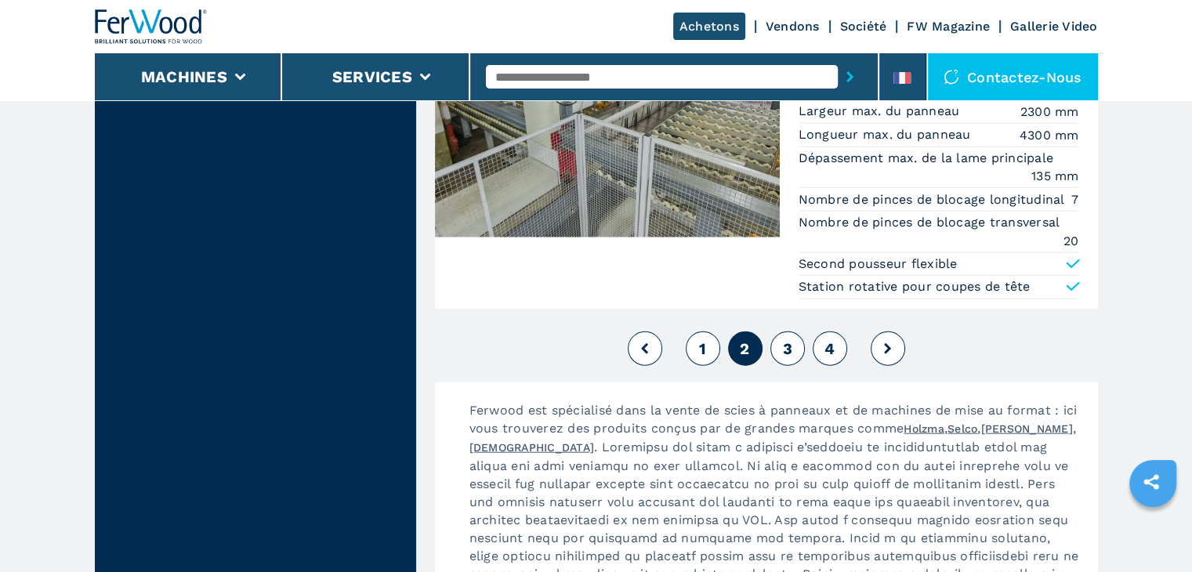
scroll to position [3736, 0]
click at [786, 339] on span "3" at bounding box center [786, 348] width 9 height 19
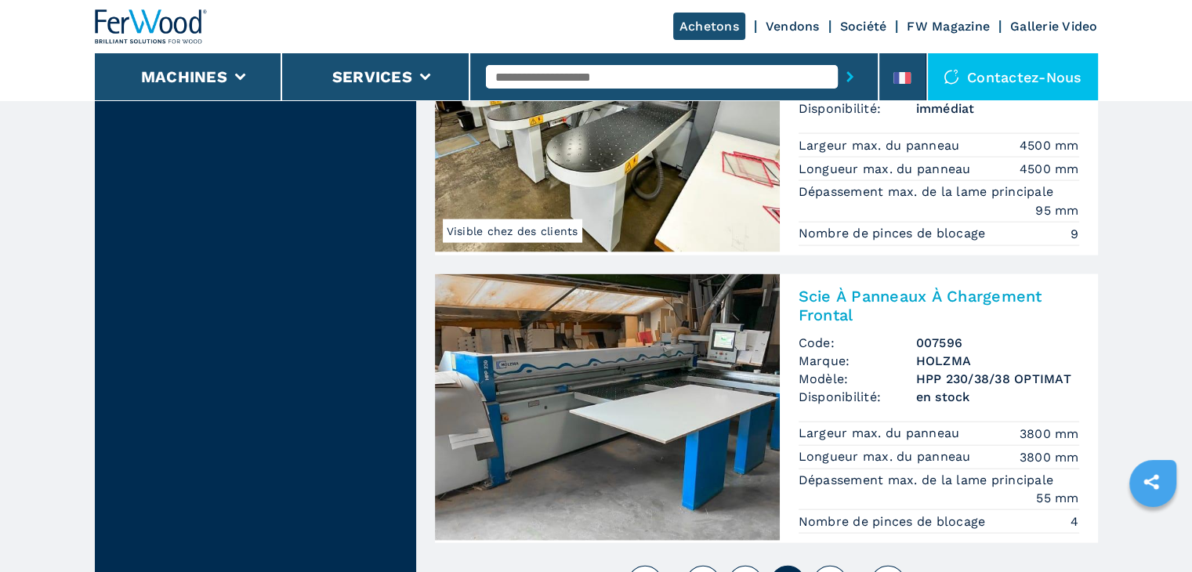
scroll to position [3736, 0]
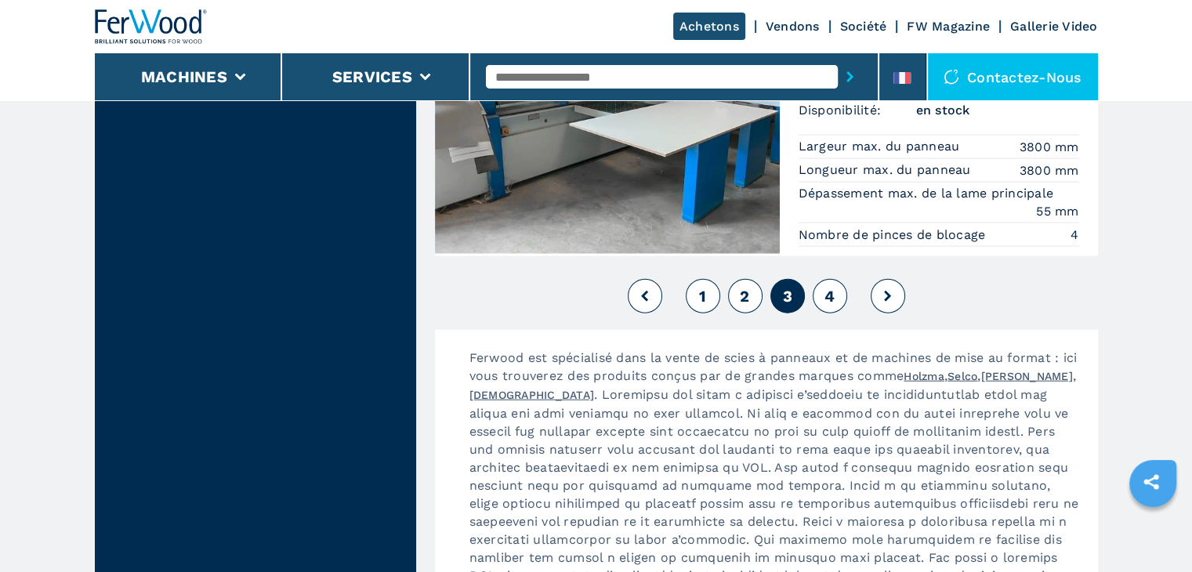
click at [834, 287] on span "4" at bounding box center [830, 296] width 10 height 19
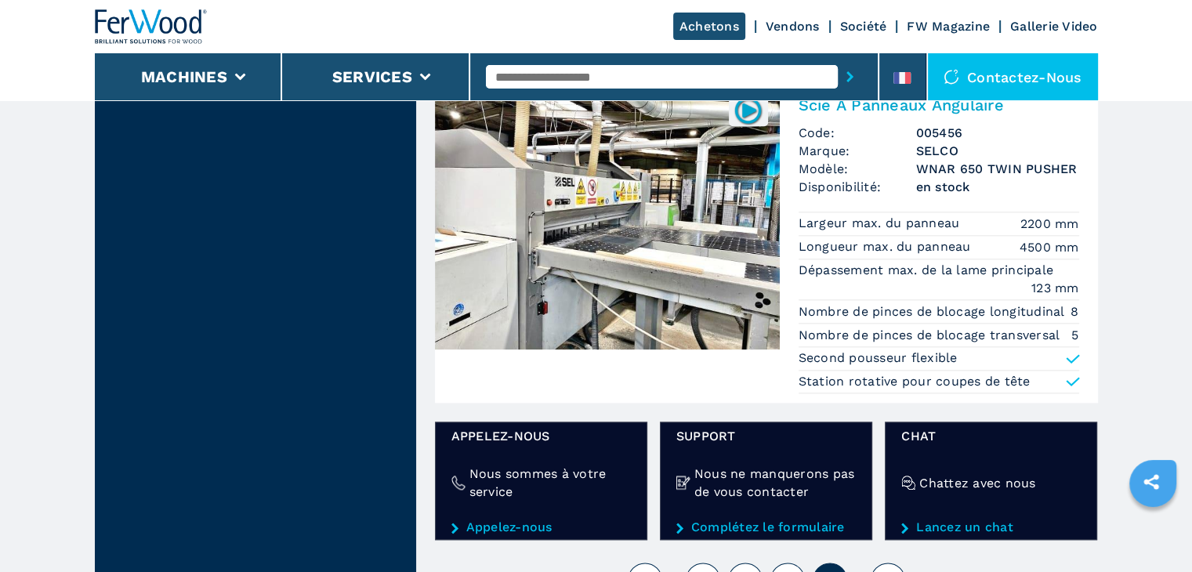
scroll to position [2012, 0]
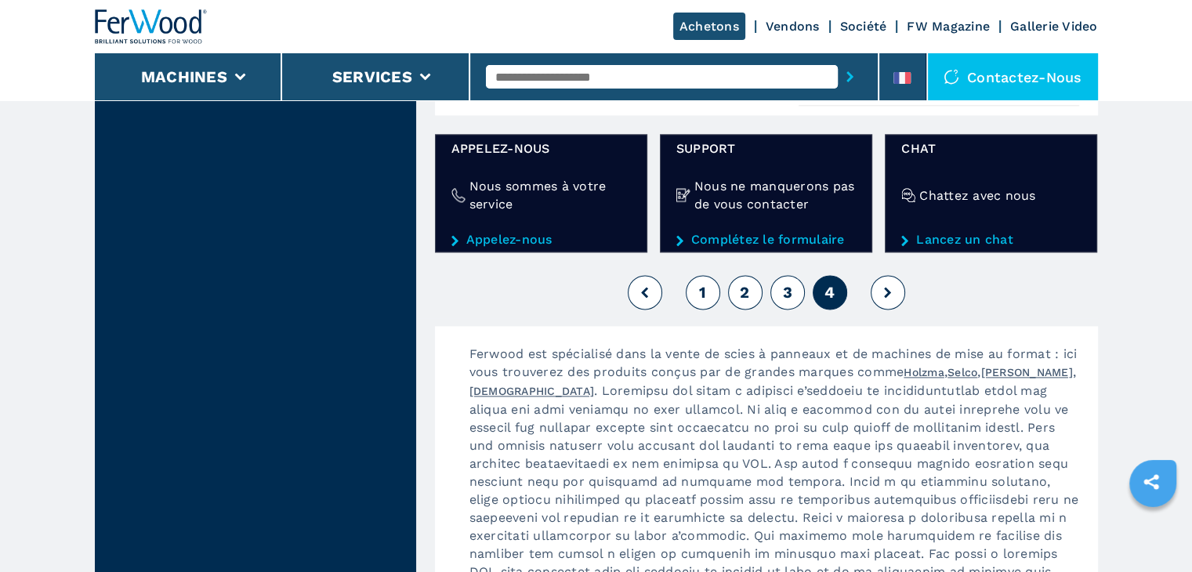
click at [709, 294] on button "1" at bounding box center [703, 292] width 34 height 34
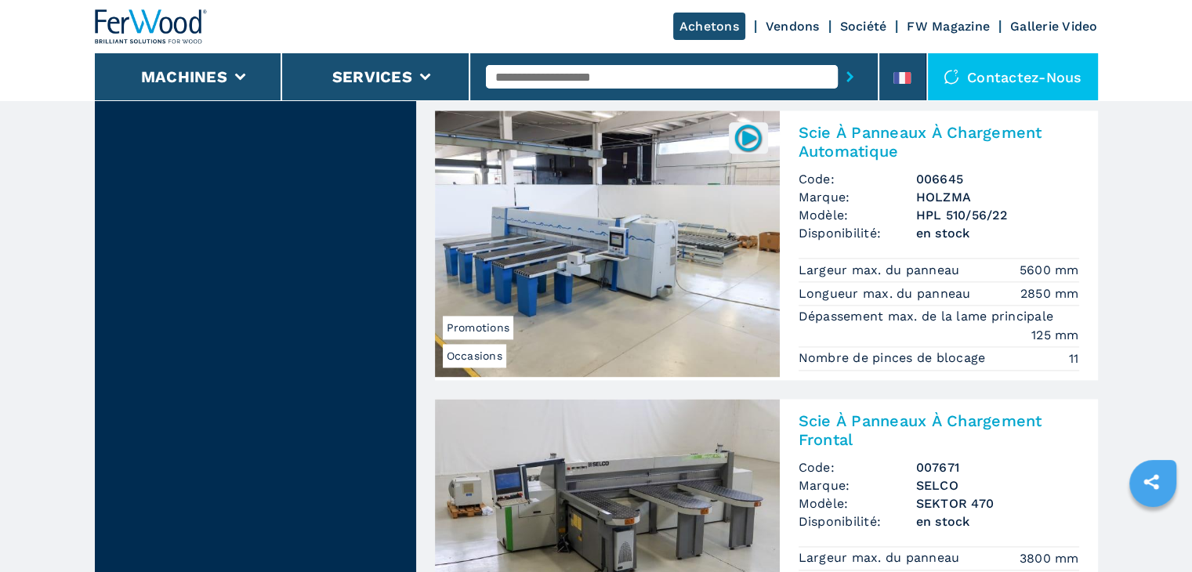
scroll to position [2016, 0]
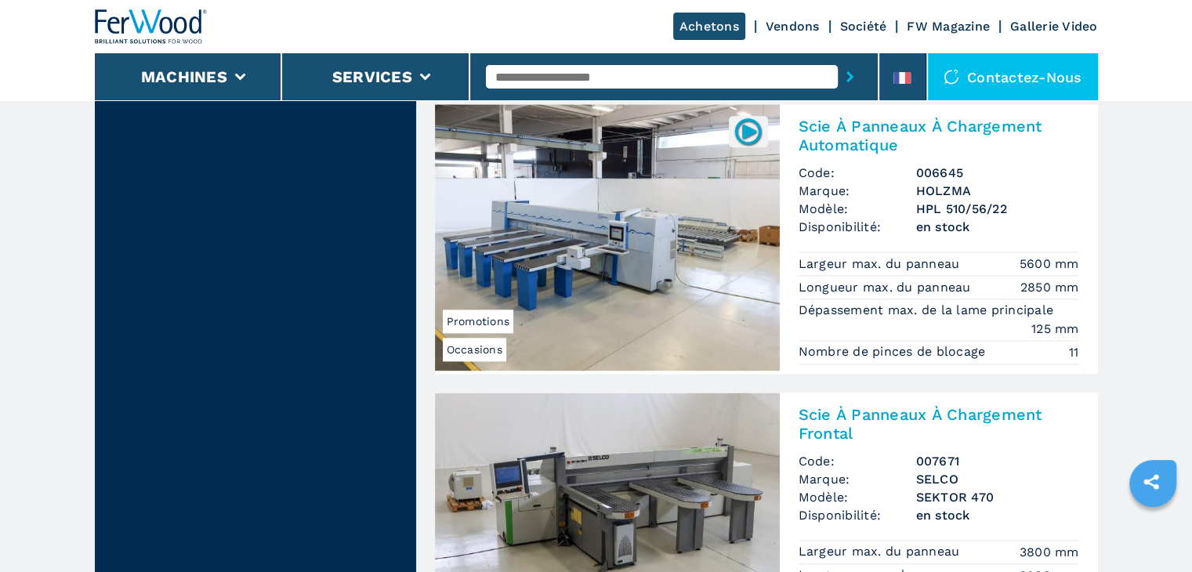
click at [563, 246] on img at bounding box center [607, 237] width 345 height 266
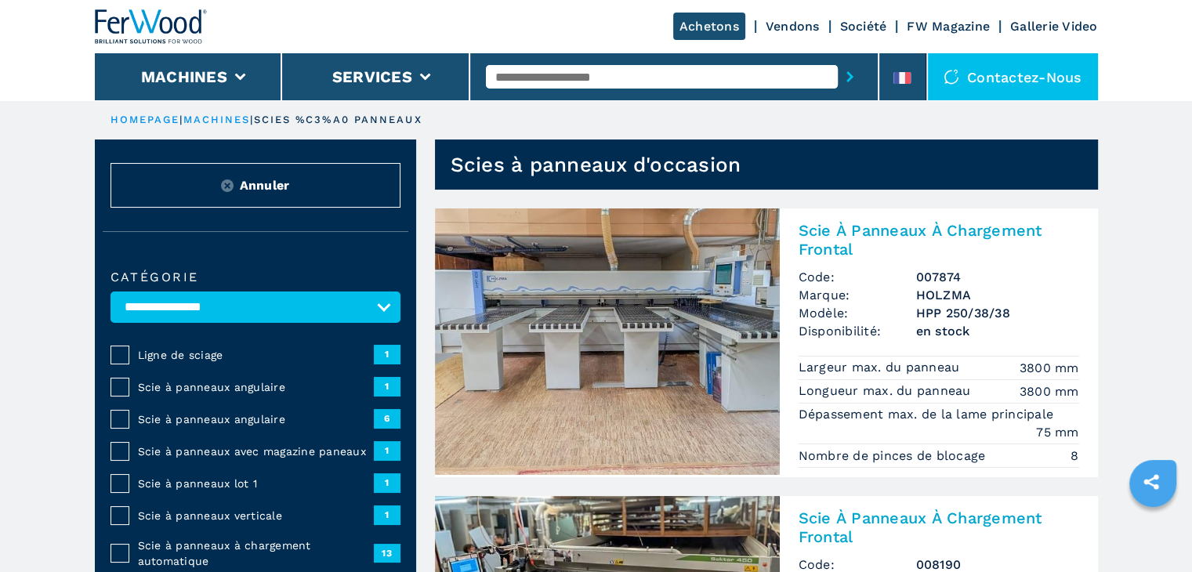
scroll to position [288, 0]
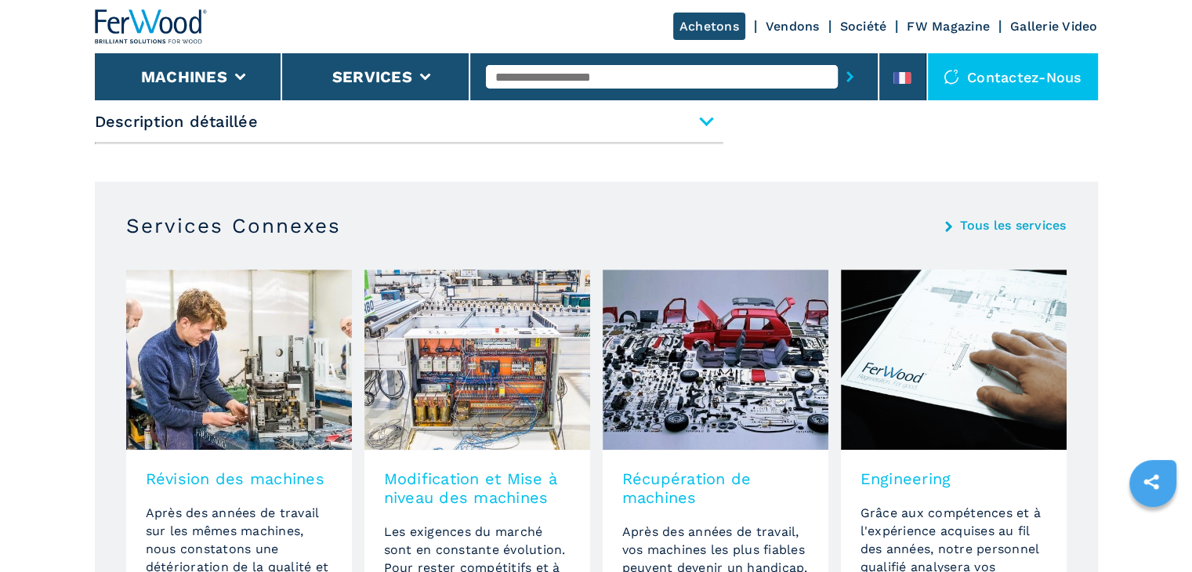
scroll to position [575, 0]
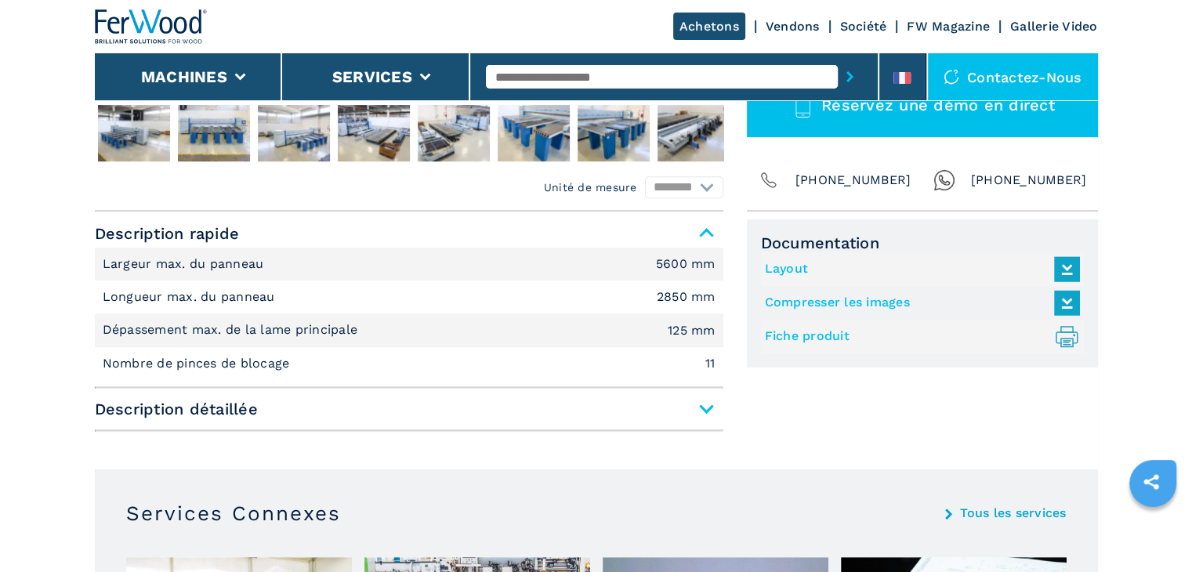
click at [705, 404] on span "Description détaillée" at bounding box center [409, 409] width 629 height 28
